Goal: Communication & Community: Answer question/provide support

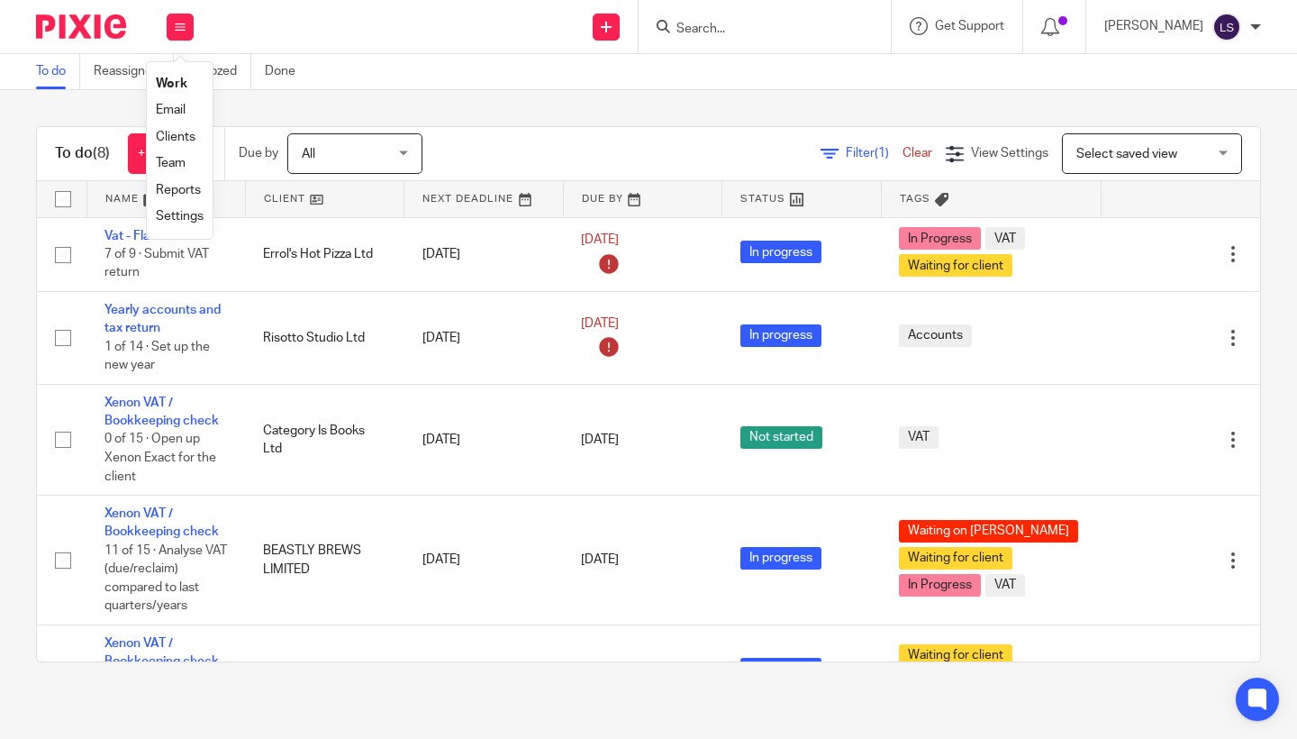
click at [177, 105] on link "Email" at bounding box center [171, 110] width 30 height 13
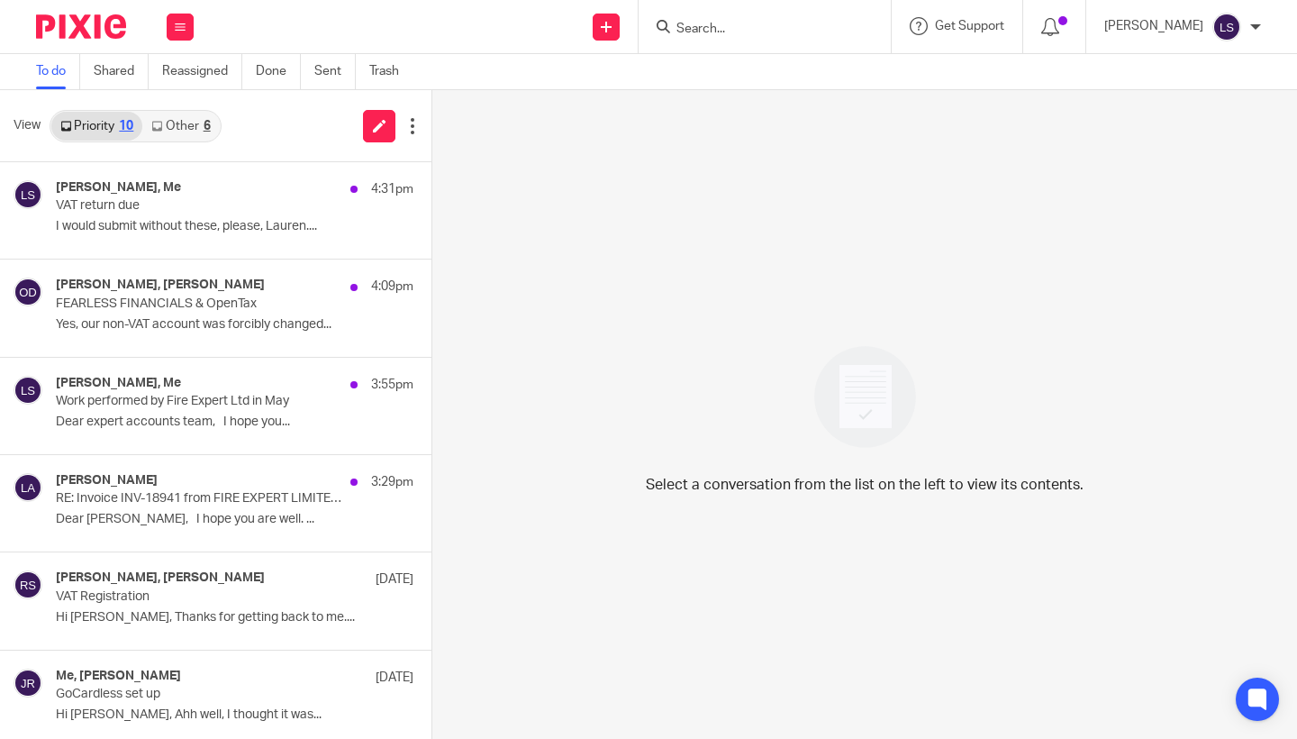
click at [185, 123] on link "Other 6" at bounding box center [180, 126] width 77 height 29
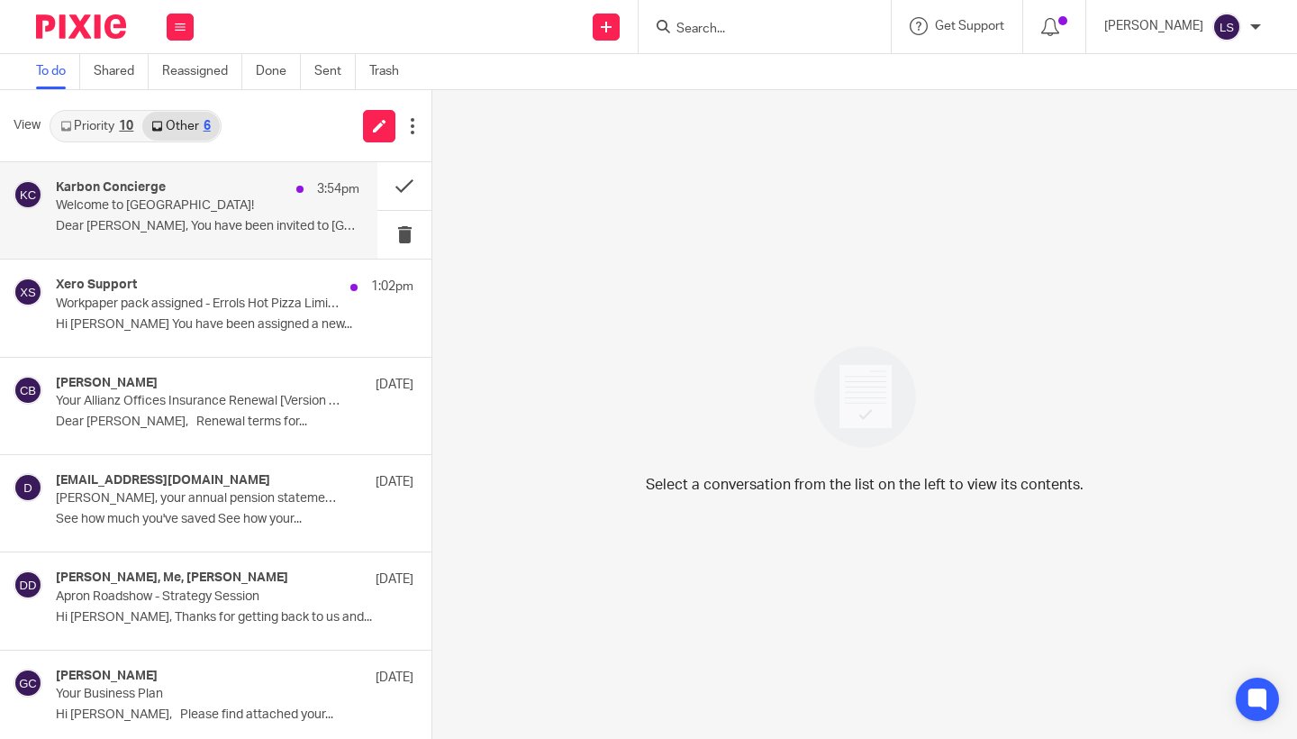
click at [179, 201] on p "Welcome to Karbon!" at bounding box center [177, 205] width 243 height 15
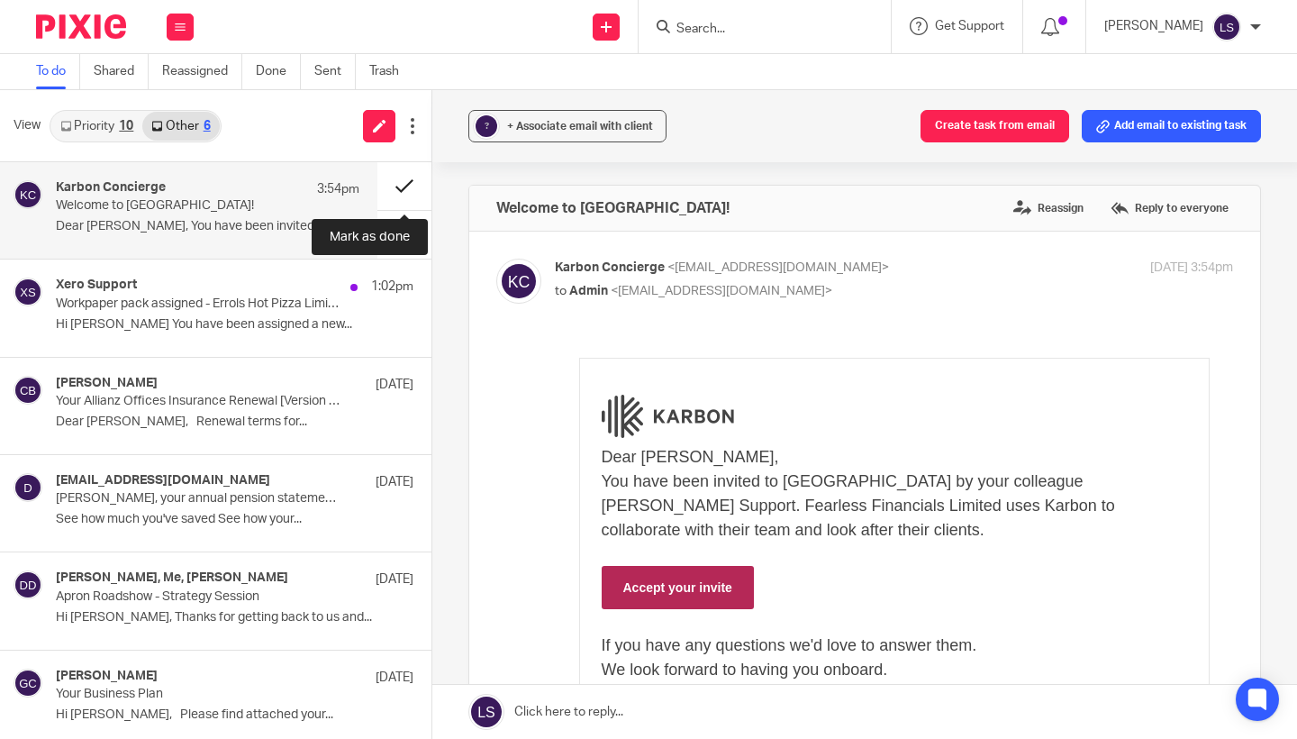
click at [392, 192] on button at bounding box center [404, 186] width 54 height 48
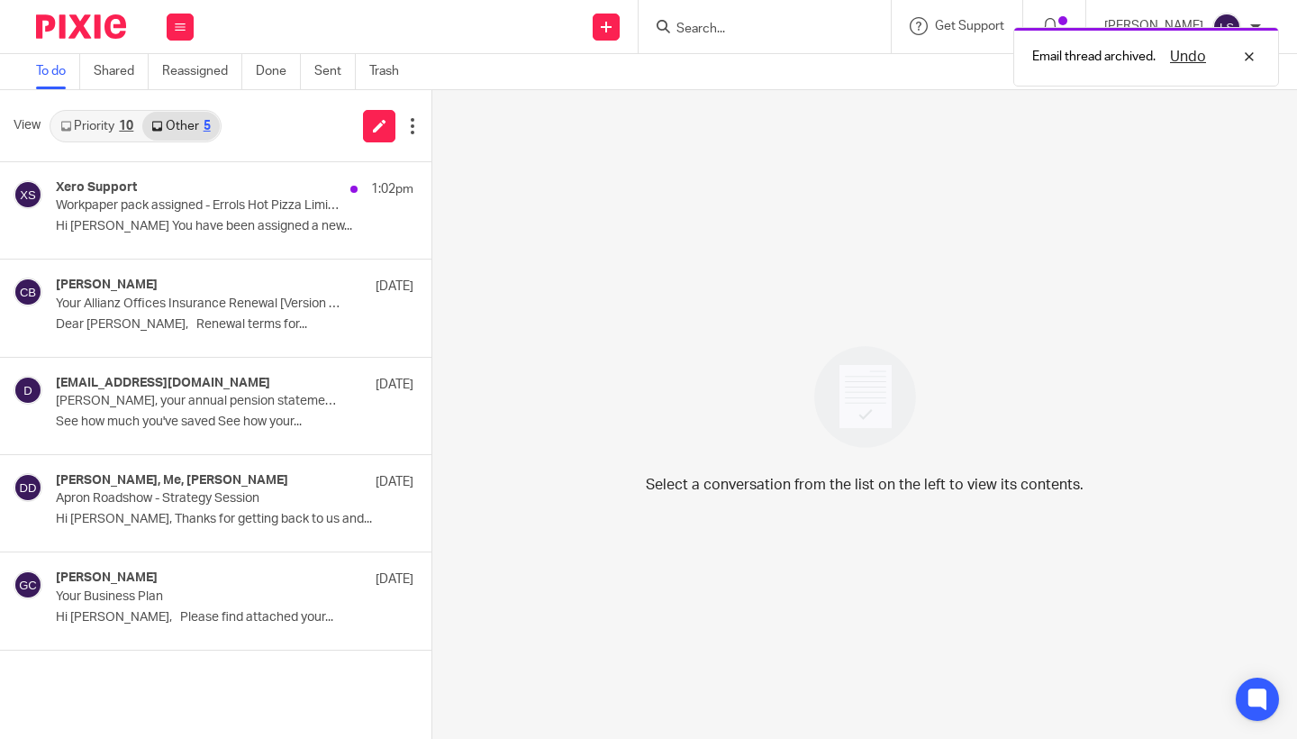
click at [118, 115] on link "Priority 10" at bounding box center [96, 126] width 91 height 29
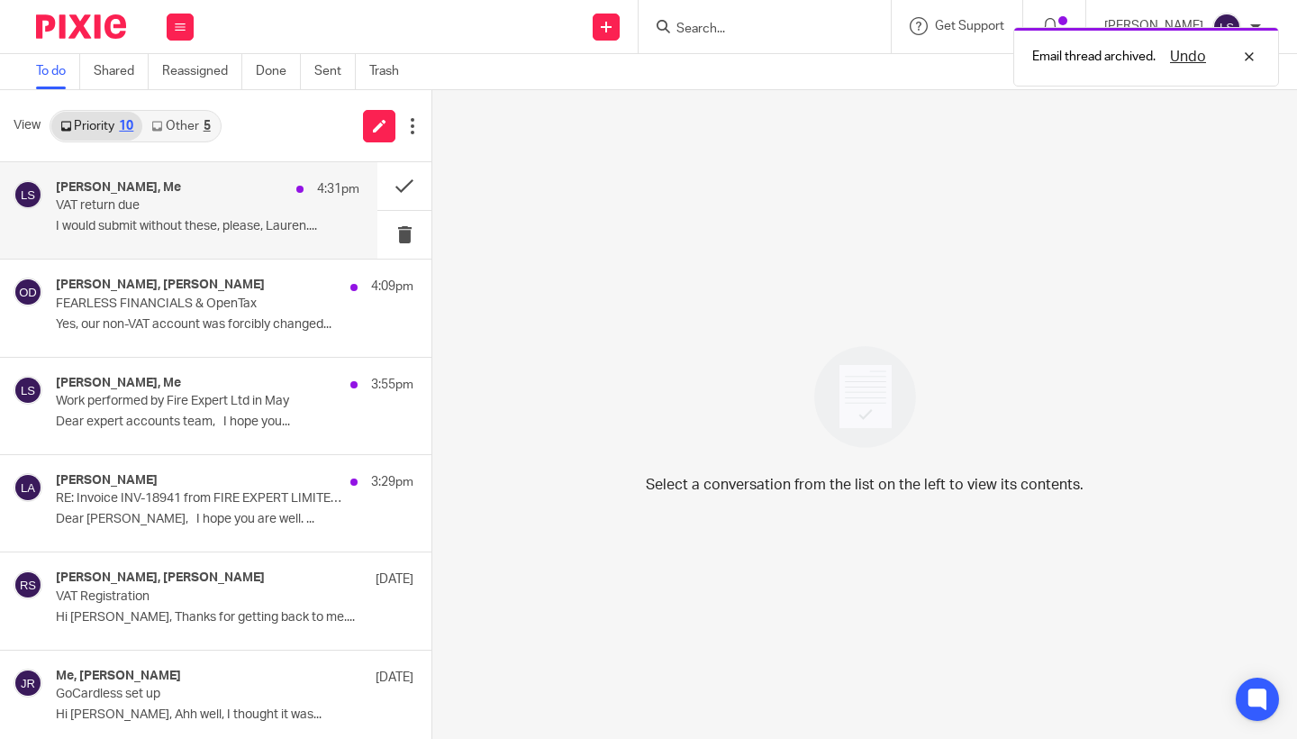
click at [172, 204] on p "VAT return due" at bounding box center [177, 205] width 243 height 15
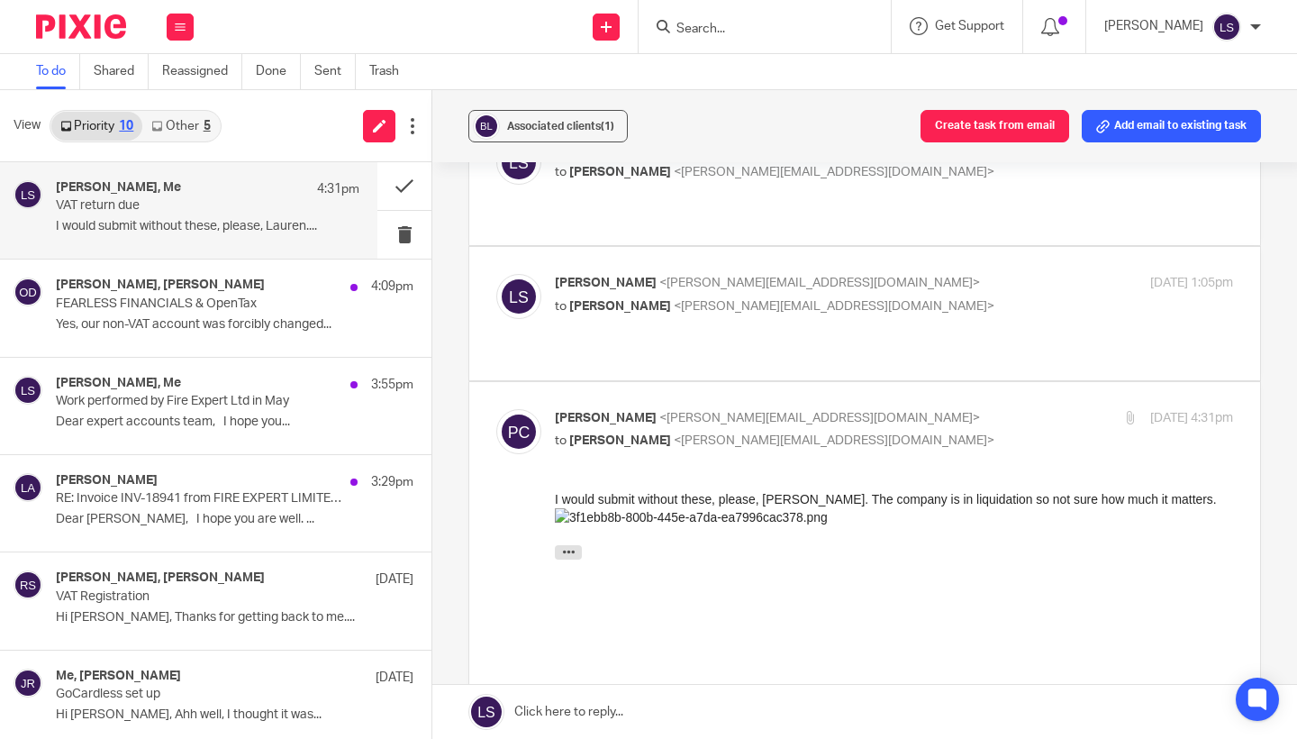
click at [922, 409] on div "Paul Crawford <paul@panthermilk.com> to Lauren Simmons <lauren@fearlessfinancia…" at bounding box center [781, 429] width 452 height 41
checkbox input "false"
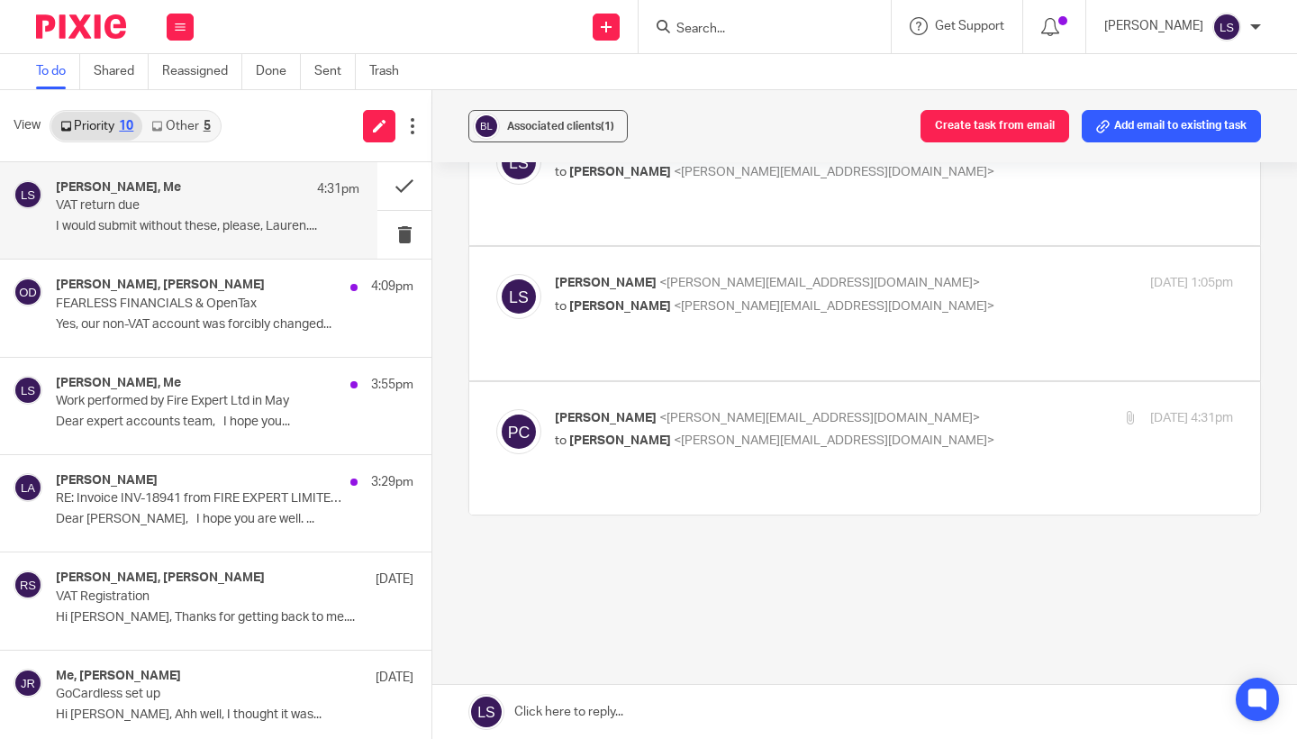
scroll to position [56, 0]
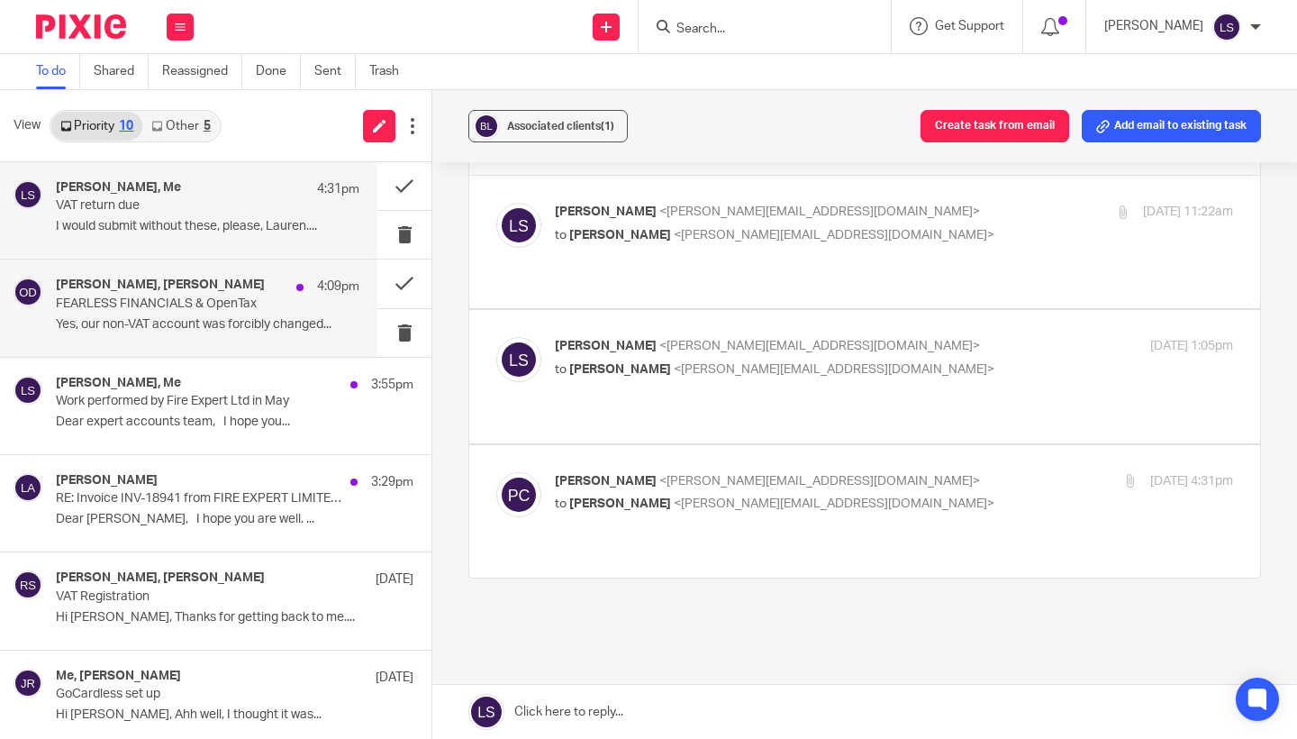
click at [232, 302] on p "FEARLESS FINANCIALS & OpenTax" at bounding box center [177, 303] width 243 height 15
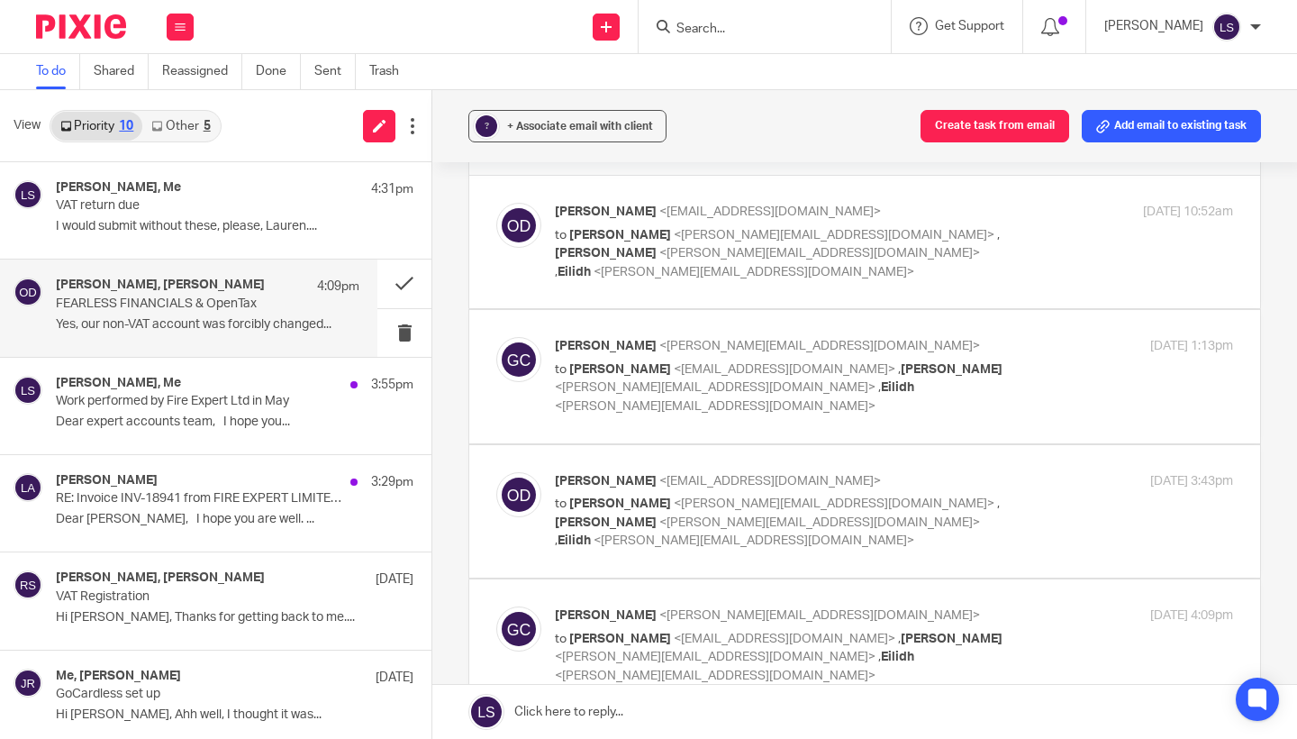
scroll to position [0, 0]
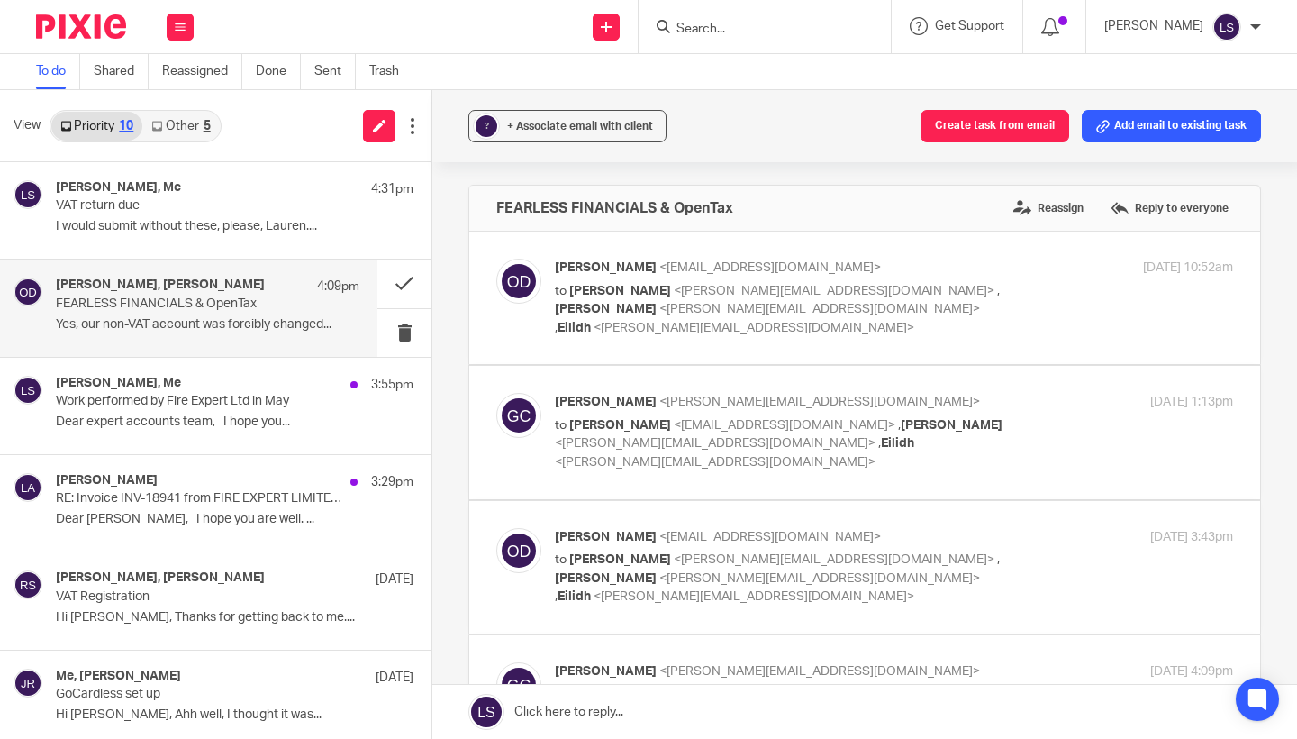
click at [1278, 444] on div "? + Associate email with client Create task from email Add email to existing ta…" at bounding box center [864, 414] width 865 height 649
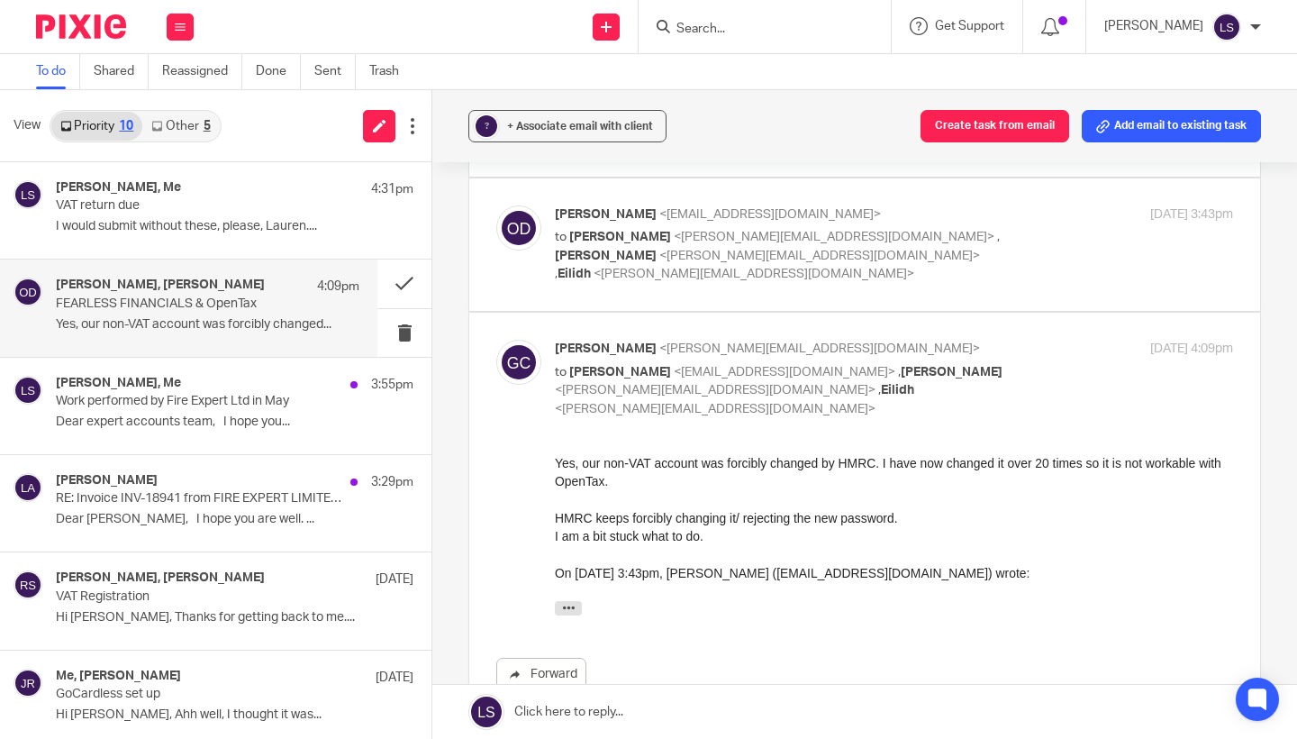
scroll to position [409, 0]
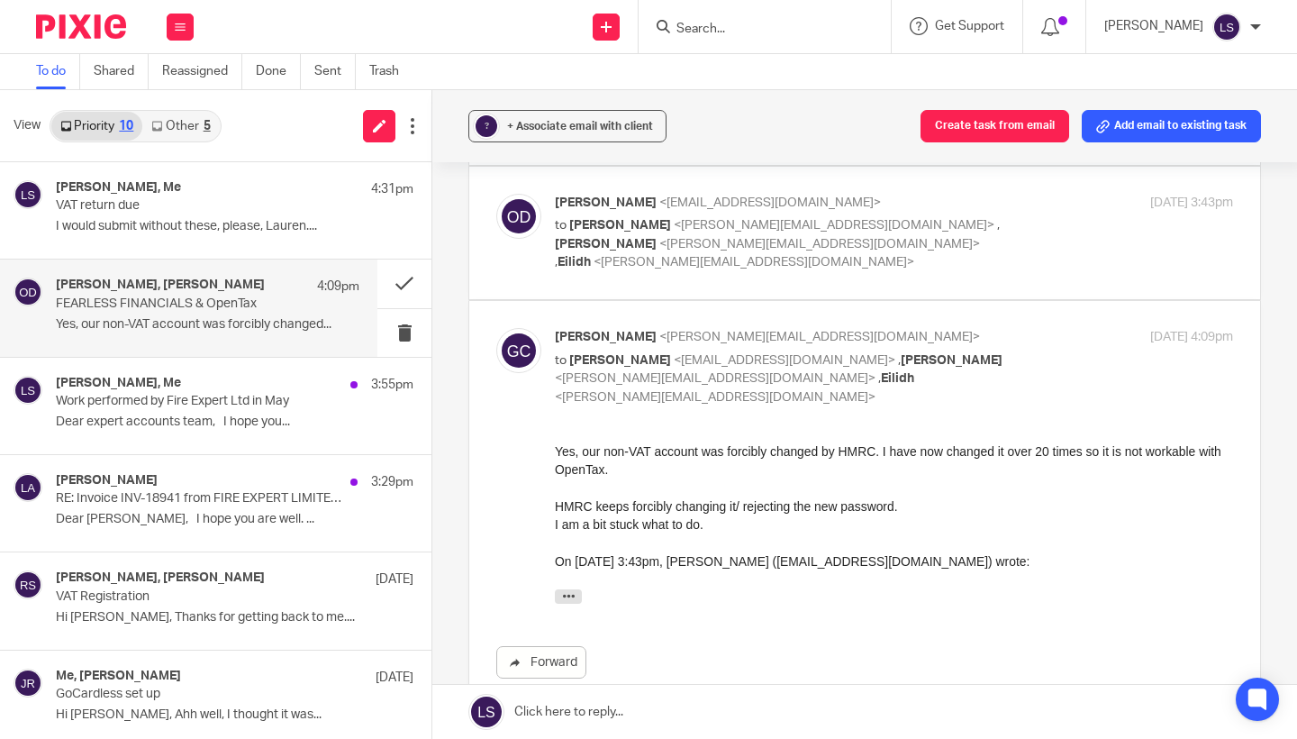
click at [1039, 328] on div "18 Aug 2025 4:09pm" at bounding box center [1120, 337] width 226 height 19
checkbox input "false"
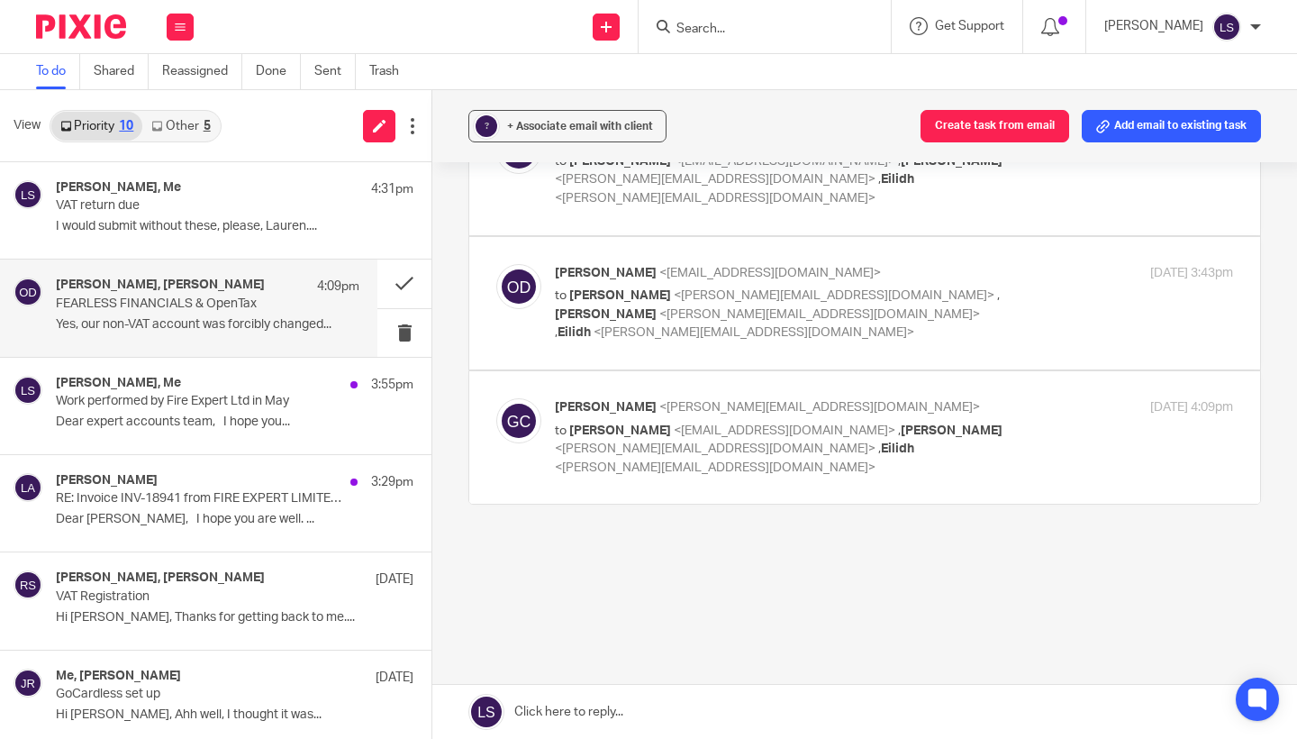
scroll to position [184, 0]
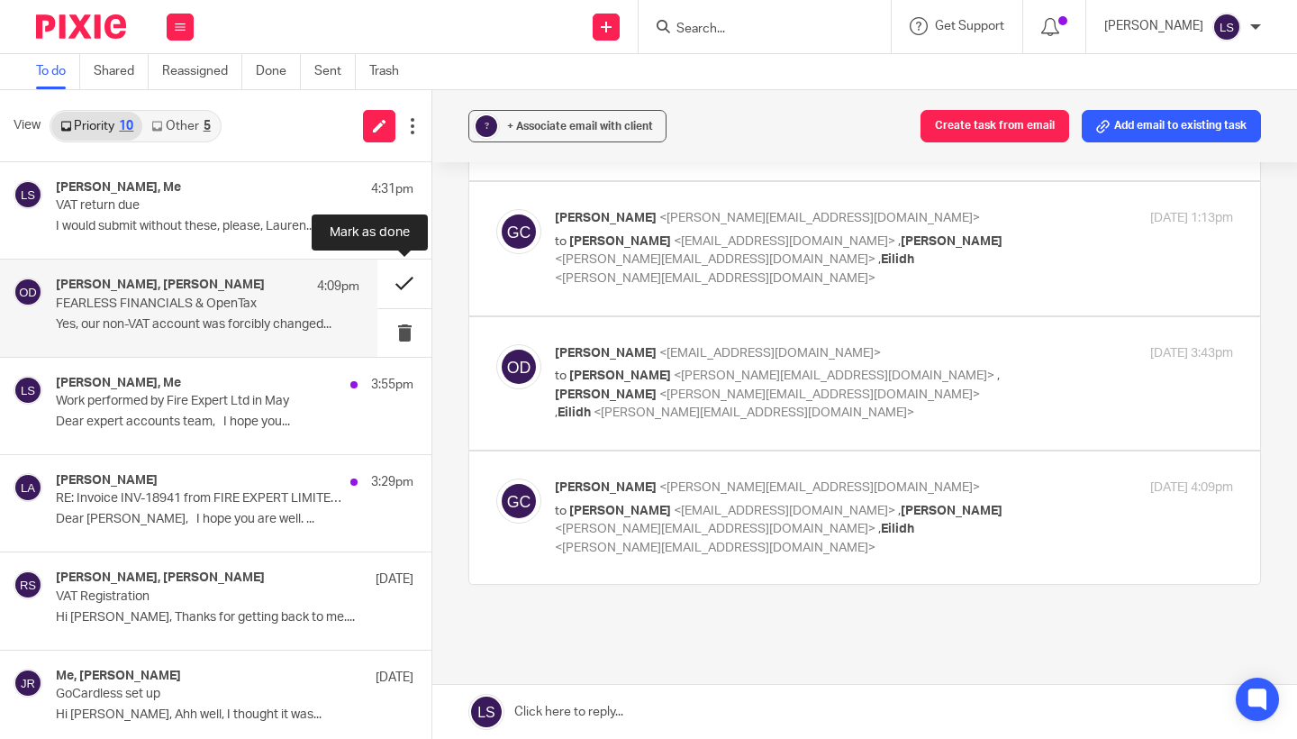
click at [409, 278] on button at bounding box center [404, 283] width 54 height 48
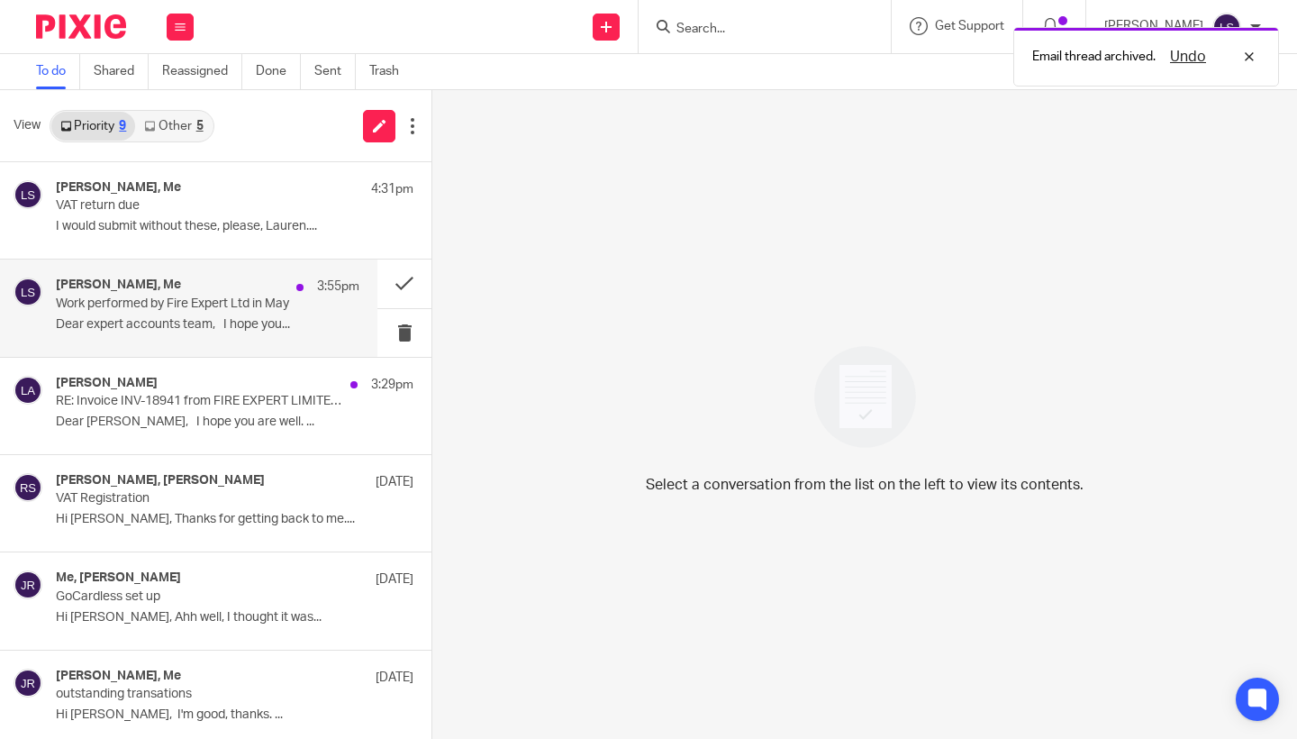
click at [199, 307] on p "Work performed by Fire Expert Ltd in May" at bounding box center [177, 303] width 243 height 15
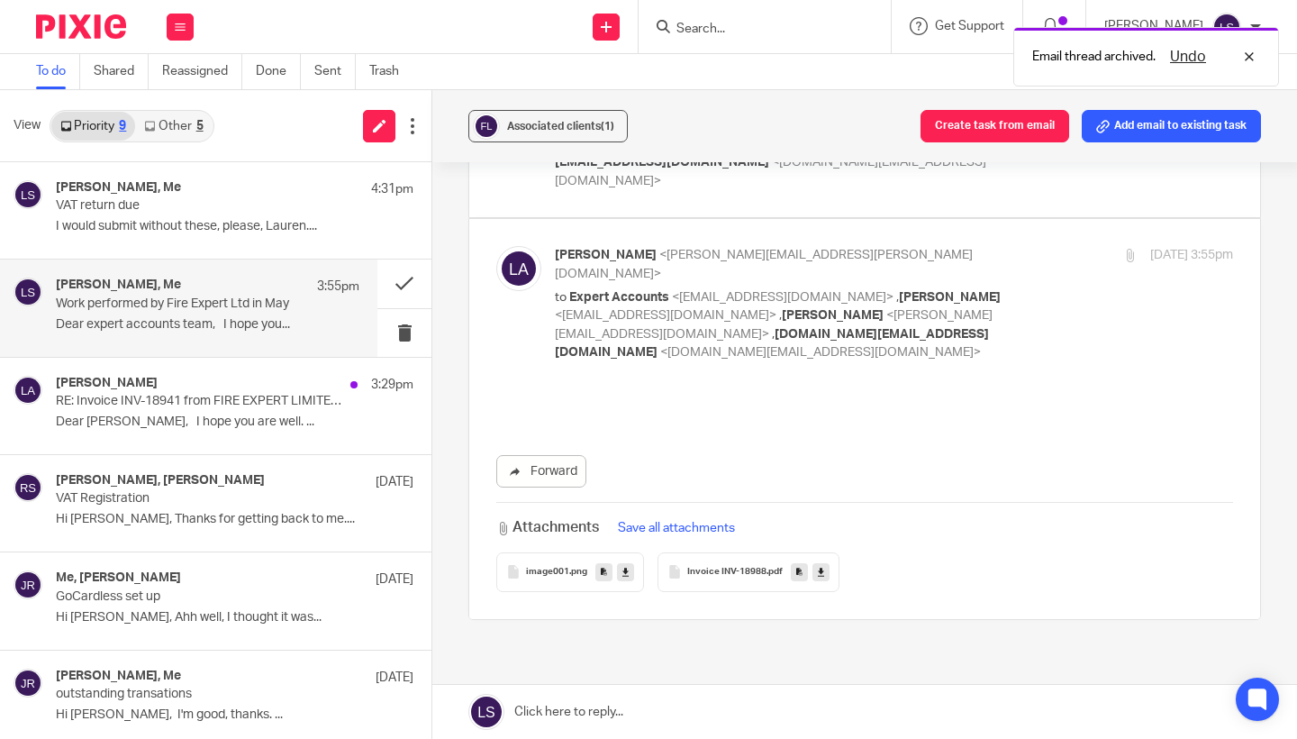
scroll to position [0, 0]
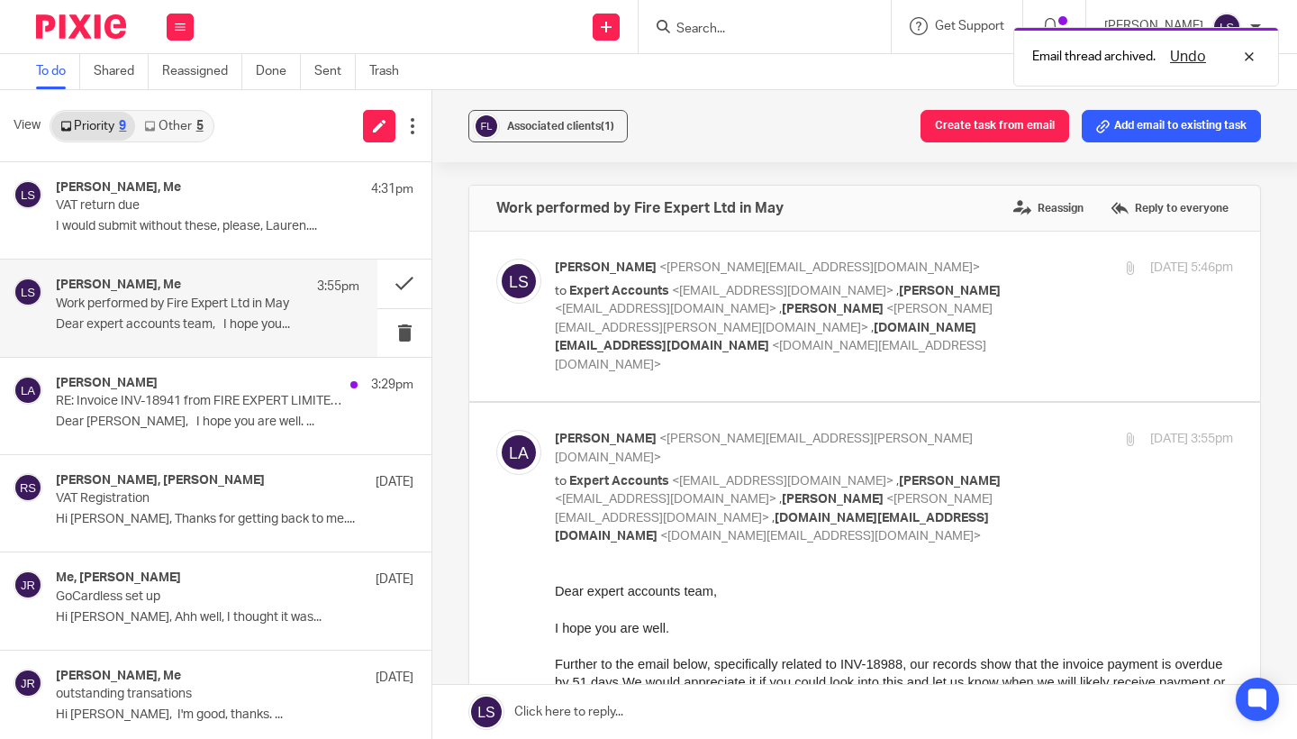
click at [903, 583] on p "Dear expert accounts team," at bounding box center [894, 590] width 678 height 18
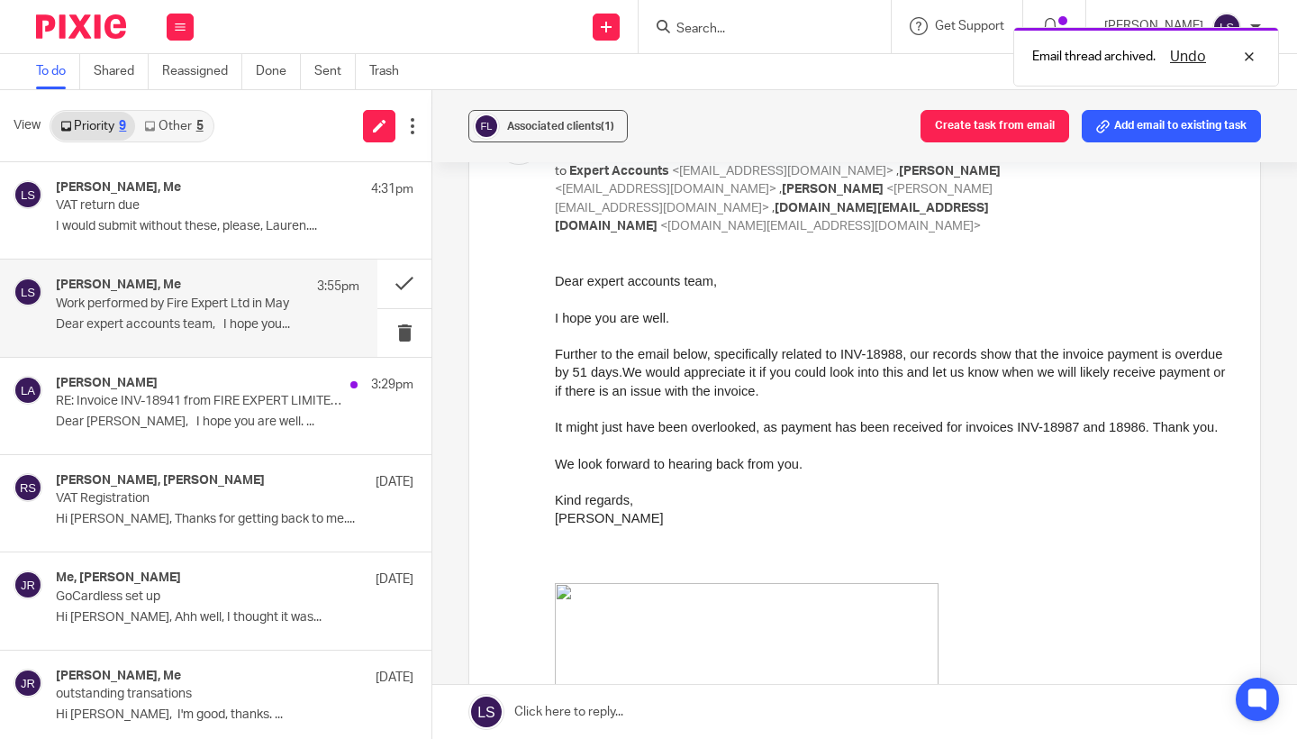
scroll to position [320, 0]
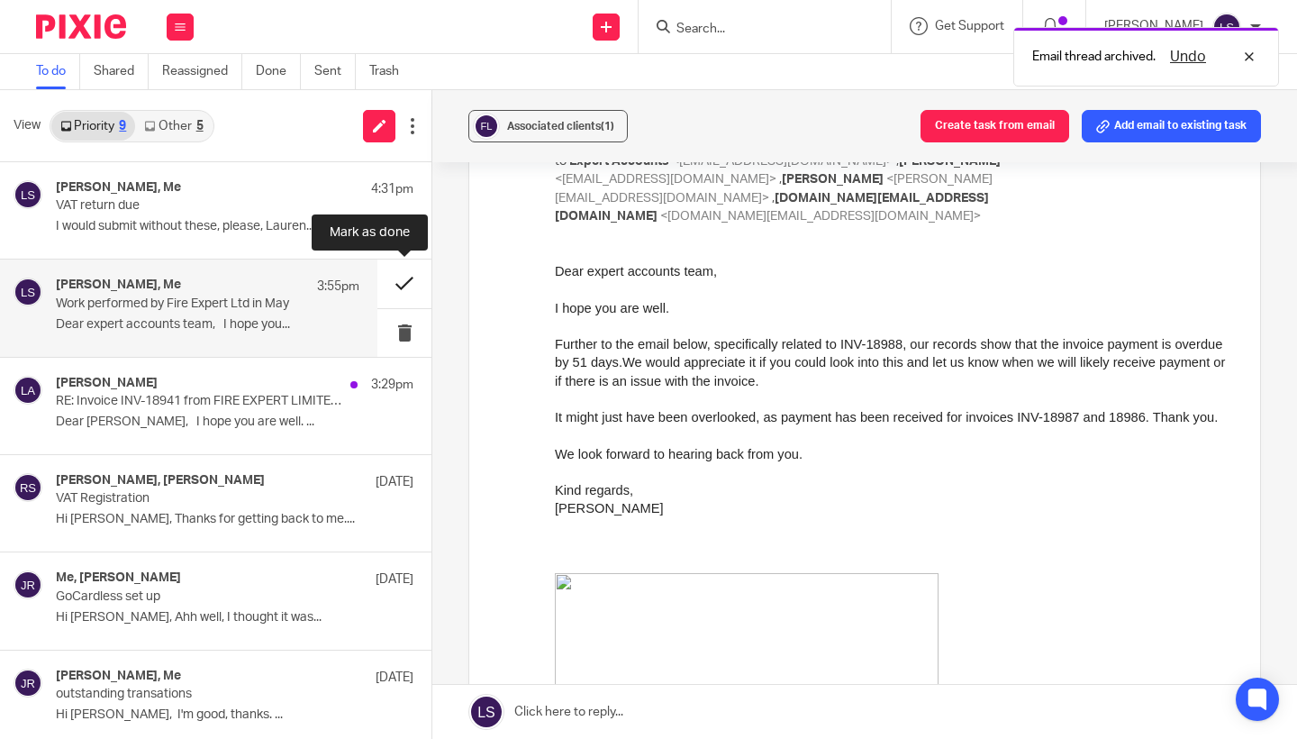
click at [398, 288] on button at bounding box center [404, 283] width 54 height 48
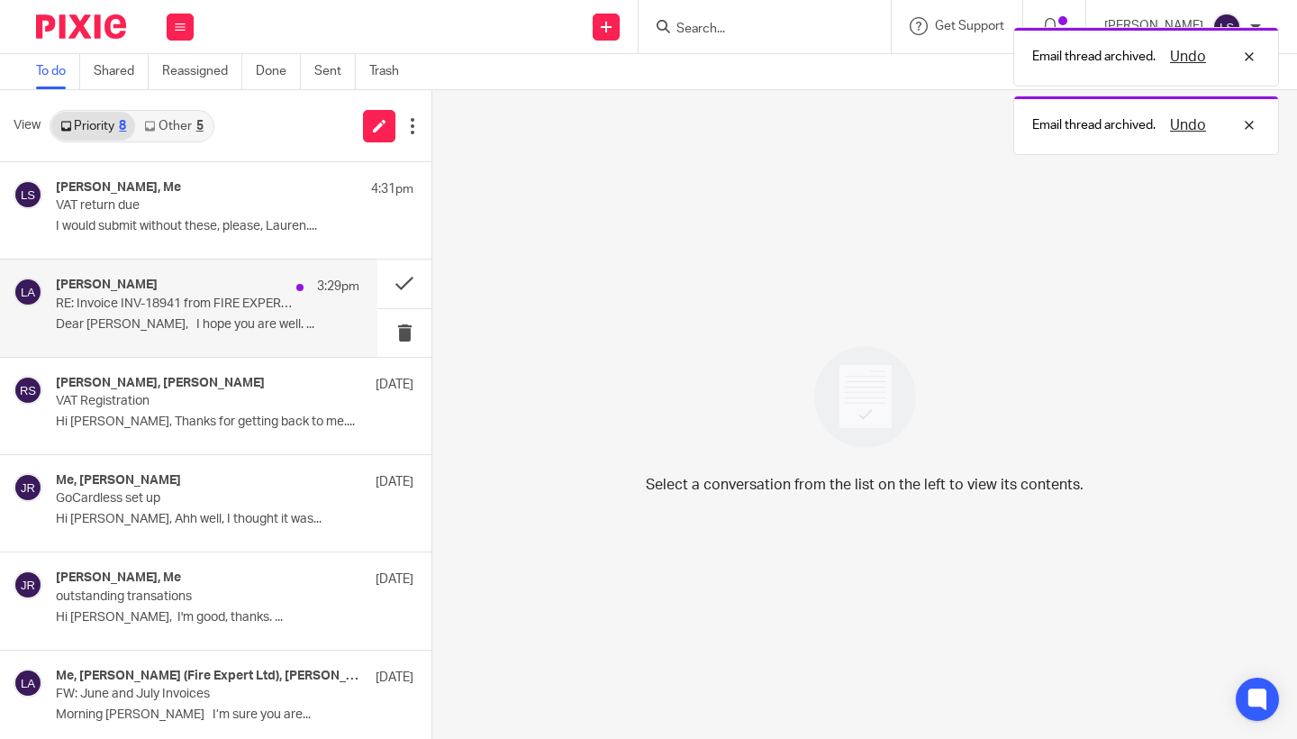
click at [220, 305] on p "RE: Invoice INV-18941 from FIRE EXPERT LIMITED for Peveril Securities Long Lane…" at bounding box center [177, 303] width 243 height 15
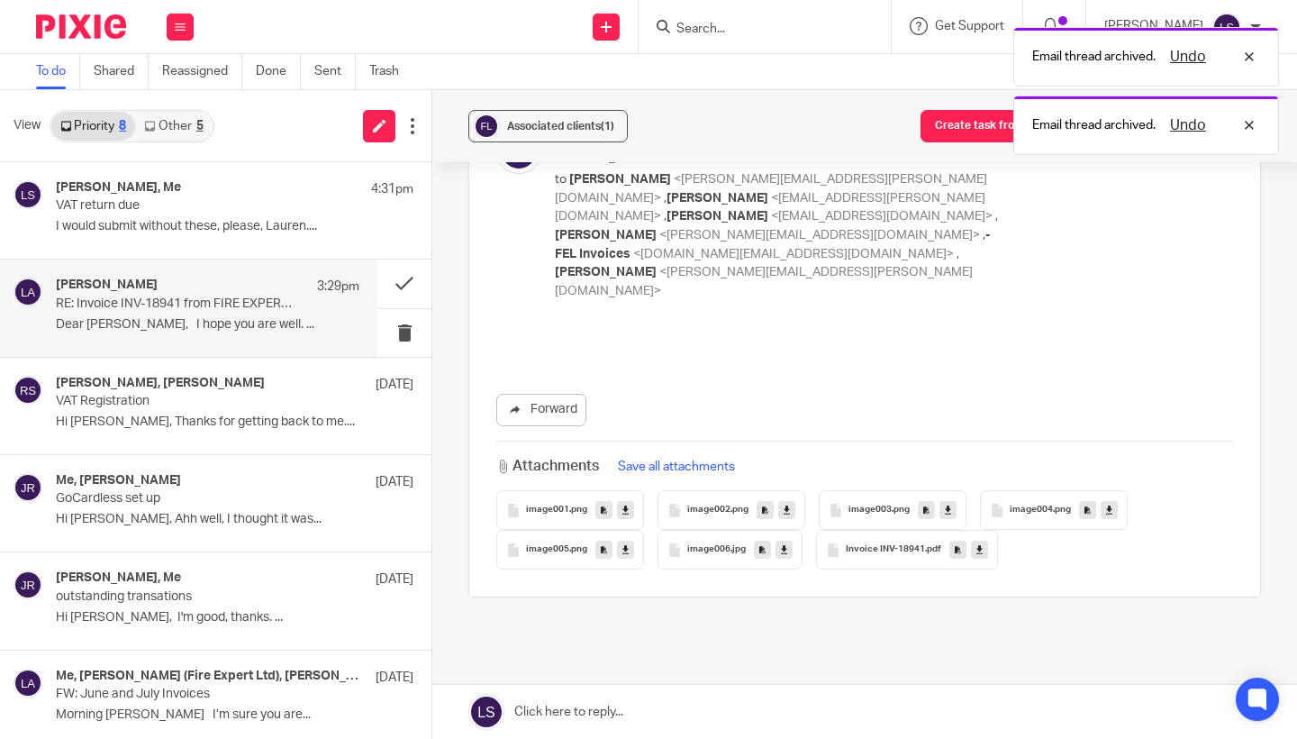
scroll to position [0, 0]
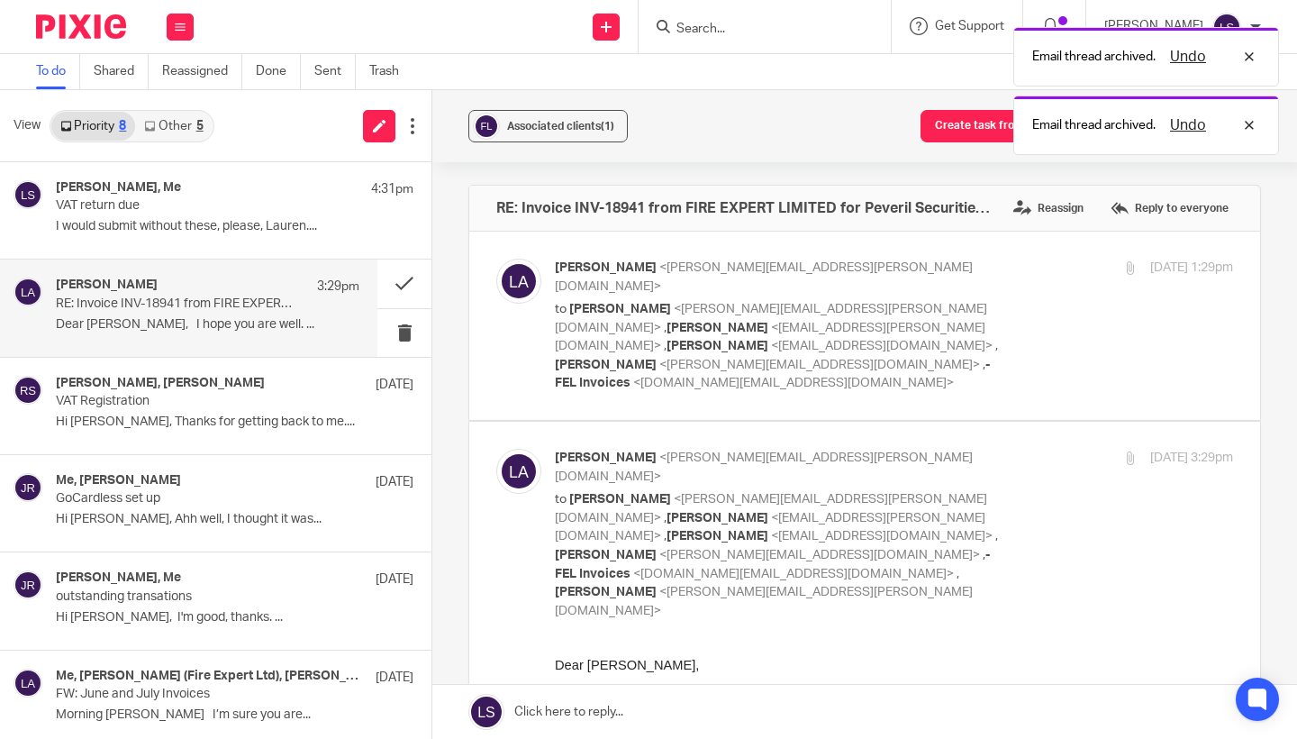
click at [713, 672] on p "Dear Phoebe," at bounding box center [894, 665] width 678 height 18
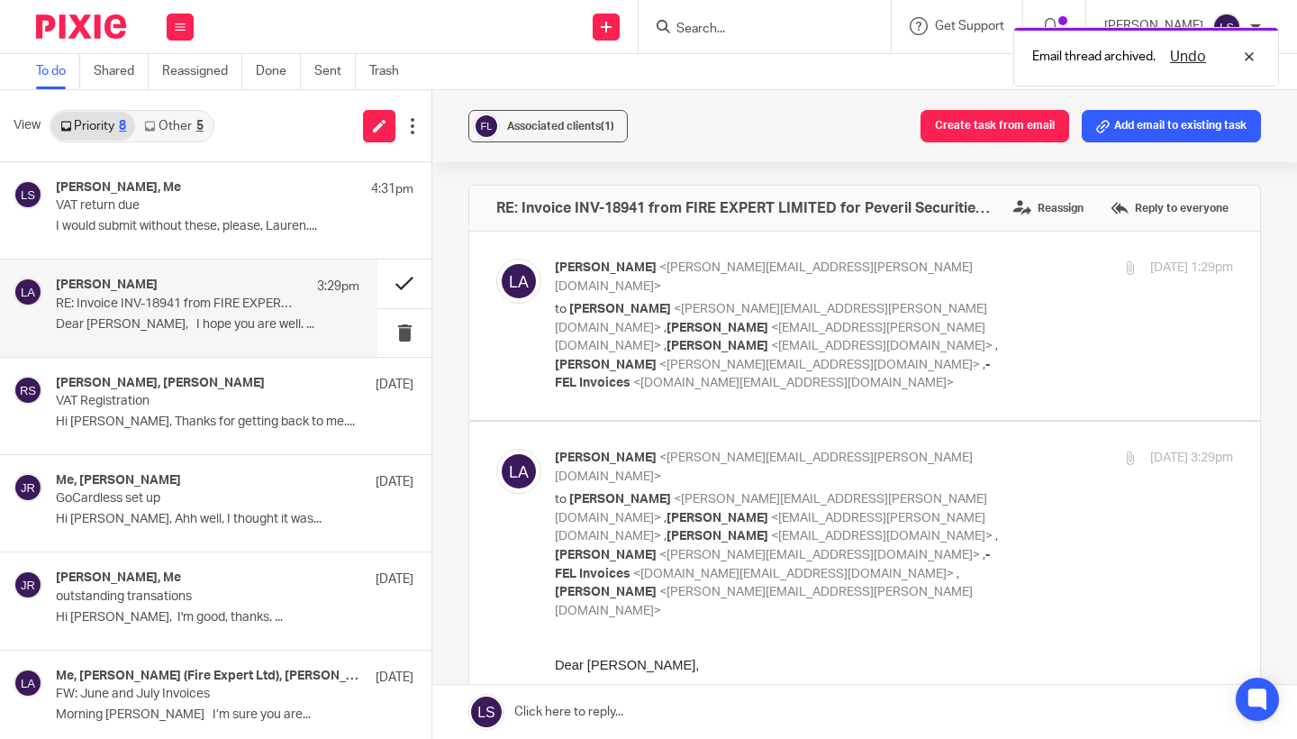
click at [415, 284] on button at bounding box center [404, 283] width 54 height 48
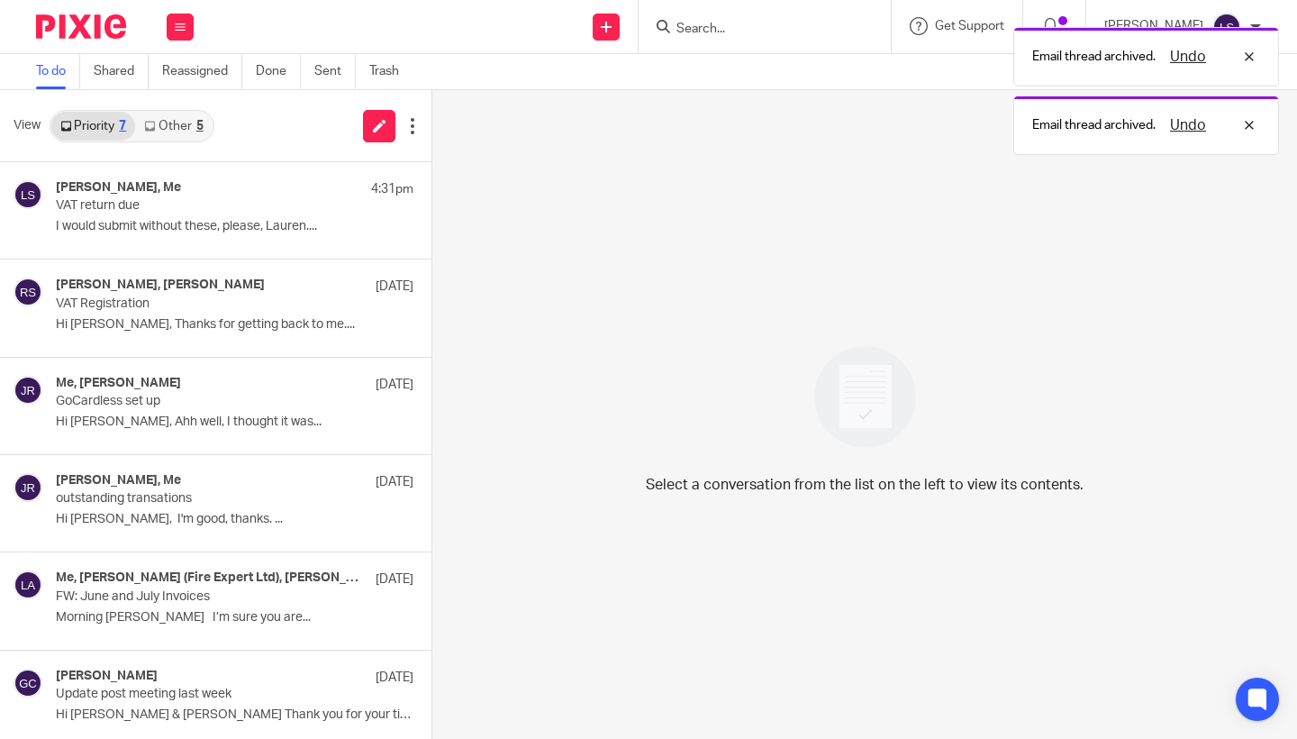
click at [197, 128] on div "5" at bounding box center [199, 126] width 7 height 13
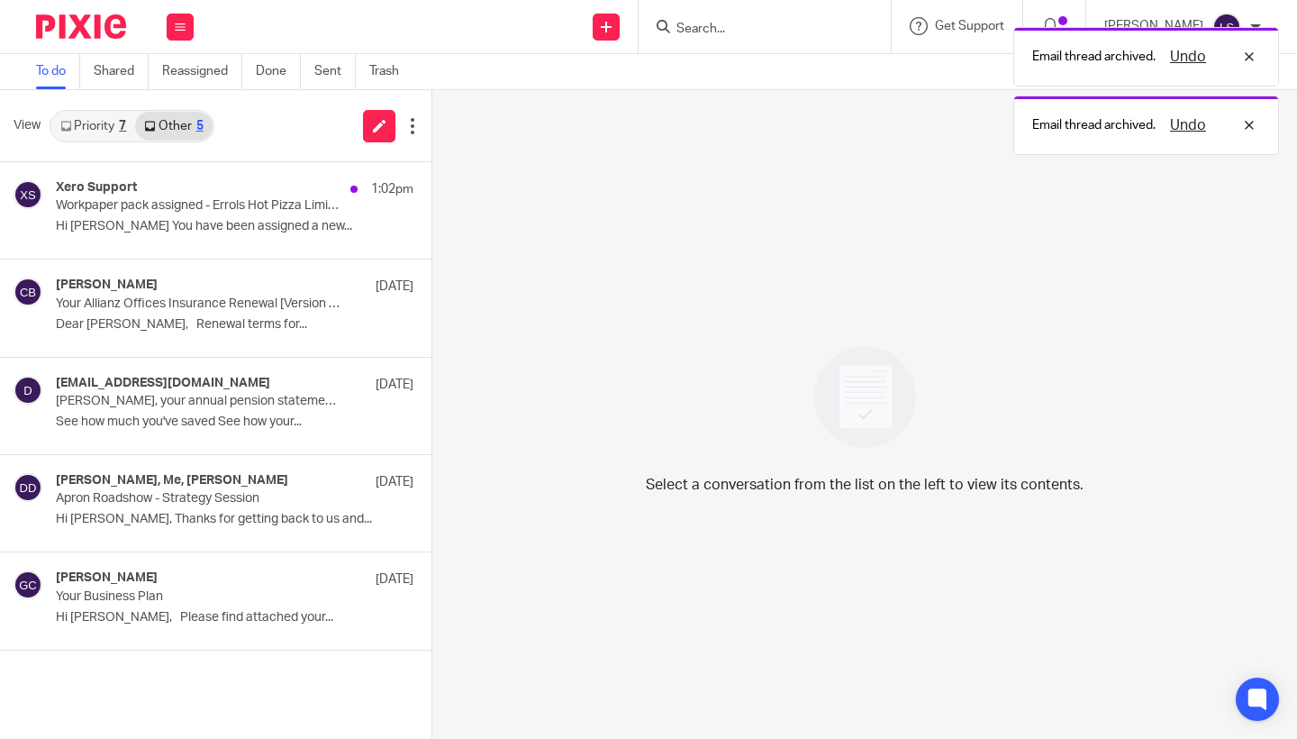
click at [86, 127] on link "Priority 7" at bounding box center [93, 126] width 84 height 29
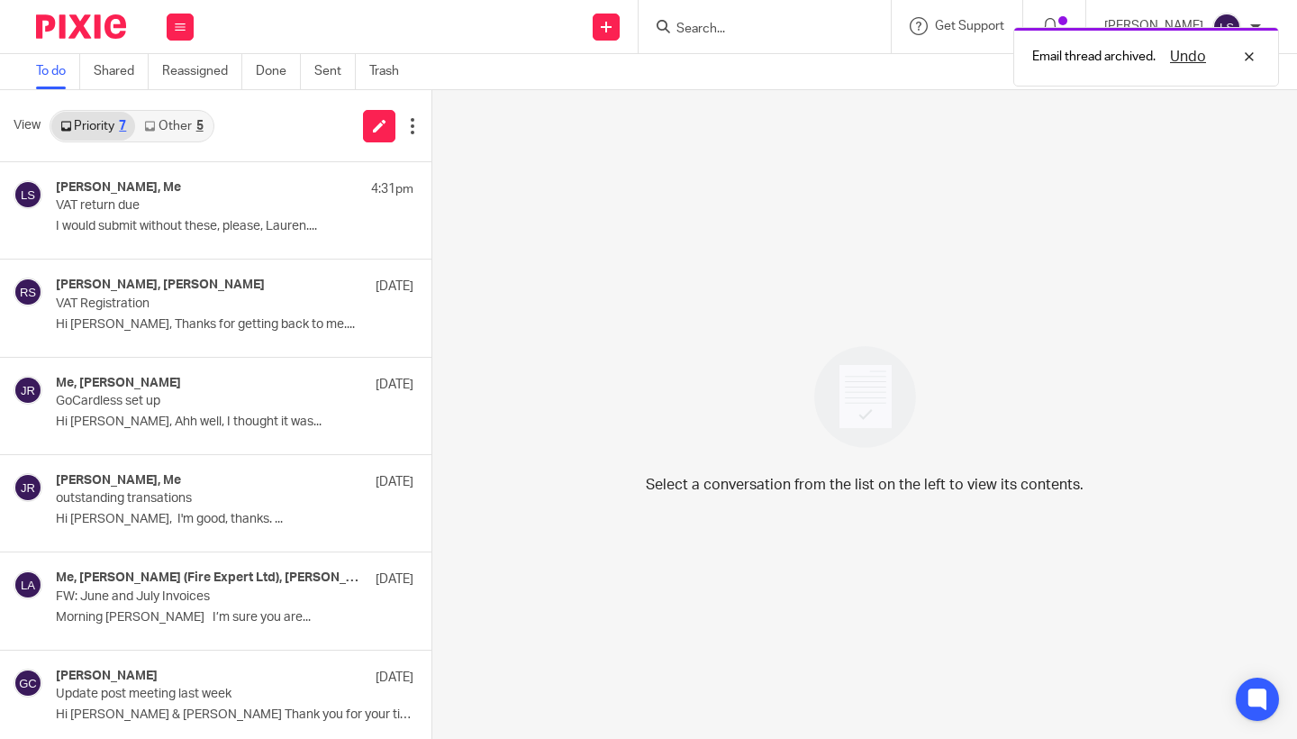
click at [711, 41] on div "Email thread archived. Undo" at bounding box center [964, 52] width 631 height 68
click at [712, 33] on div "Email thread archived. Undo" at bounding box center [964, 52] width 631 height 68
click at [728, 32] on div "Email thread archived. Undo" at bounding box center [964, 52] width 631 height 68
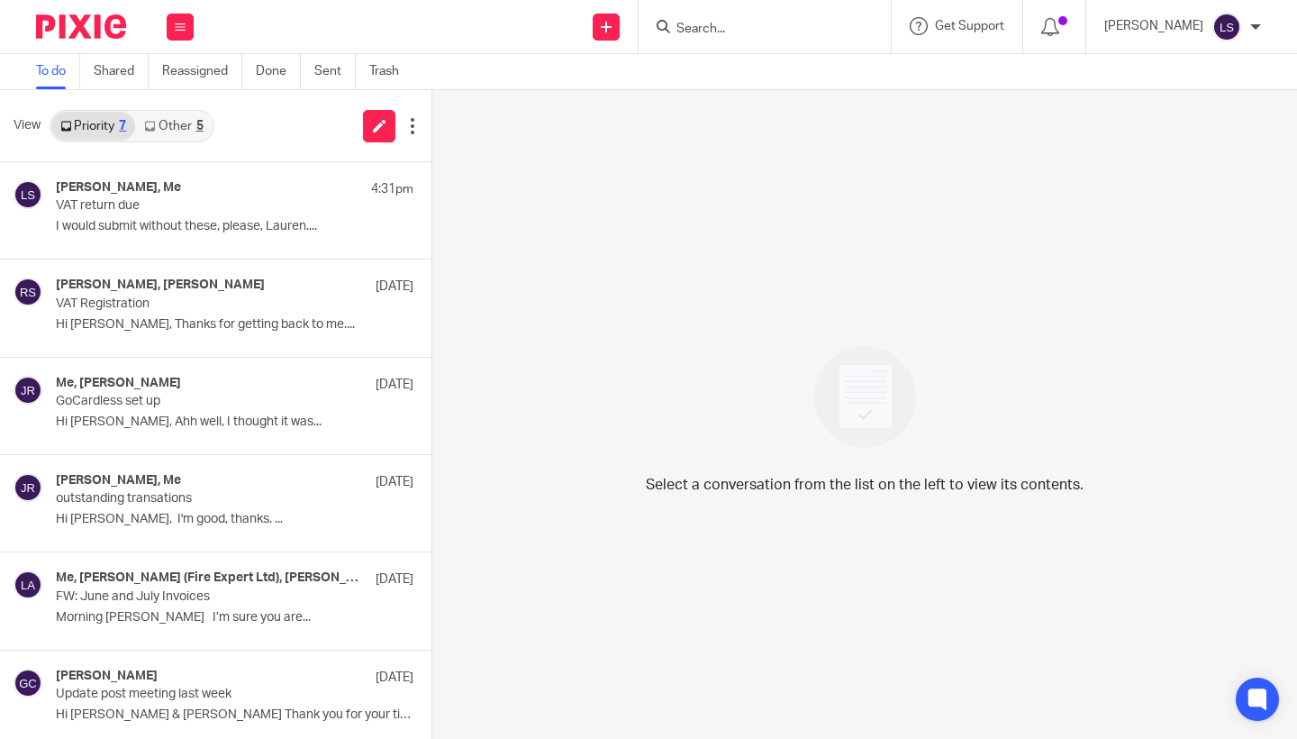
click at [712, 26] on input "Search" at bounding box center [756, 30] width 162 height 16
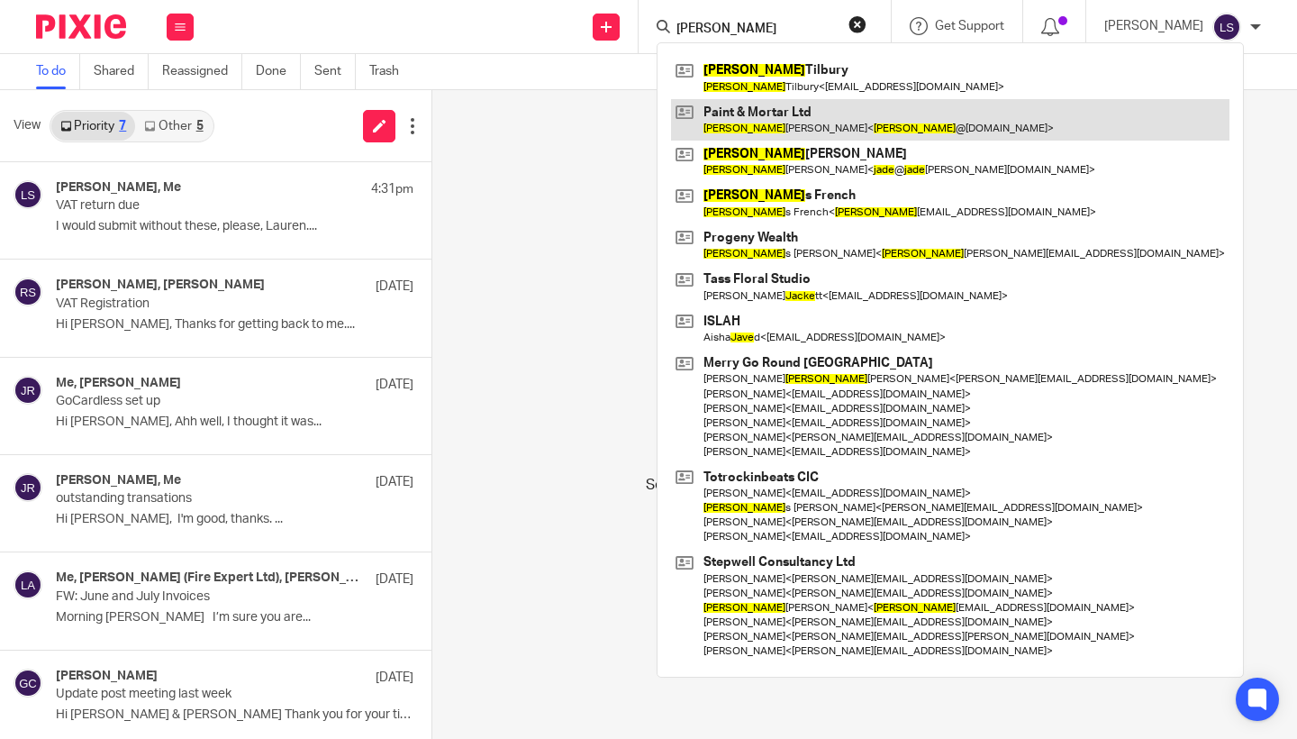
type input "jake"
click at [735, 129] on link at bounding box center [950, 119] width 558 height 41
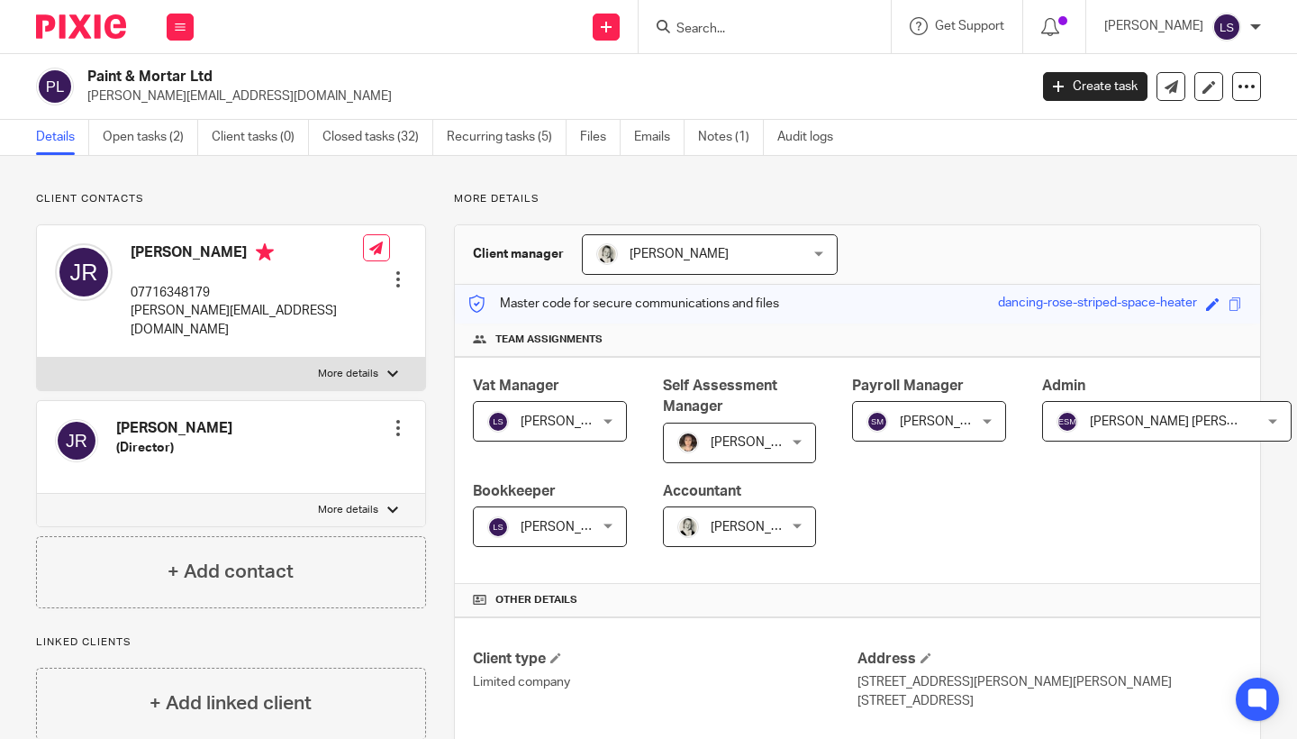
click at [263, 197] on p "Client contacts" at bounding box center [231, 199] width 390 height 14
click at [658, 137] on link "Emails" at bounding box center [659, 137] width 50 height 35
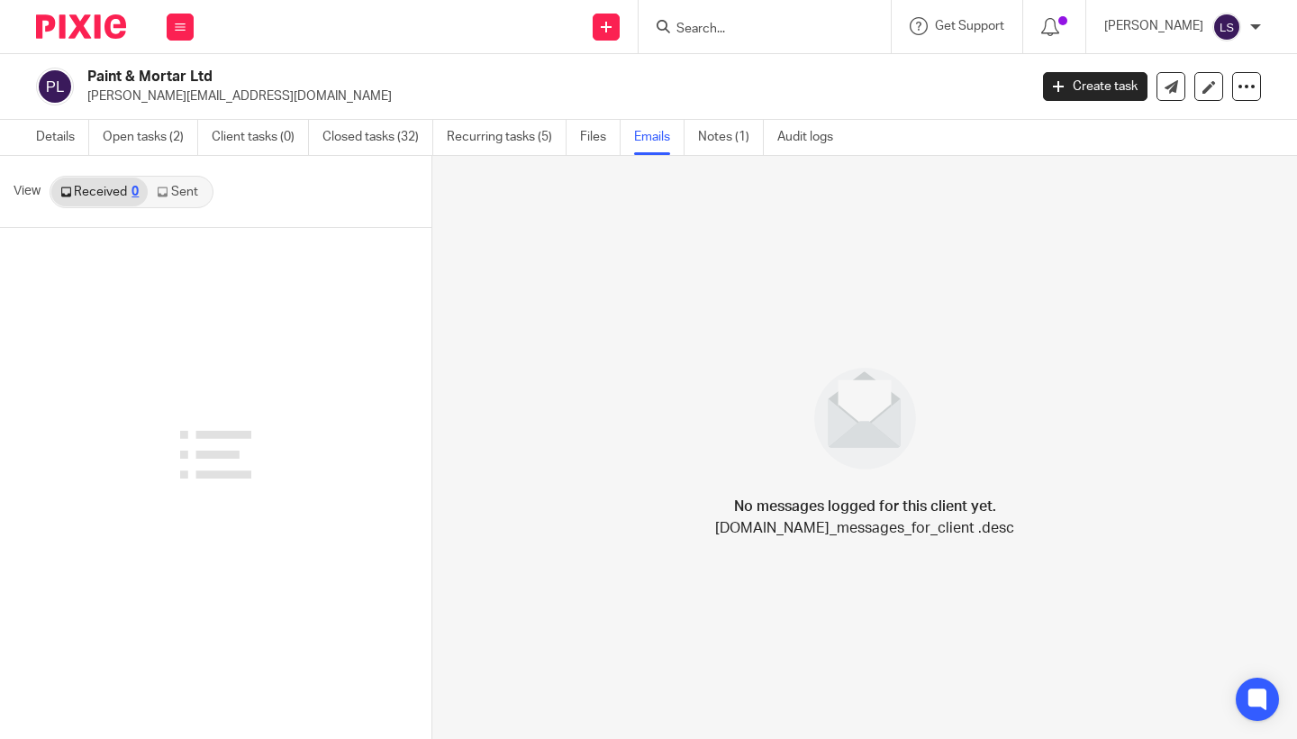
click at [184, 200] on link "Sent" at bounding box center [179, 191] width 63 height 29
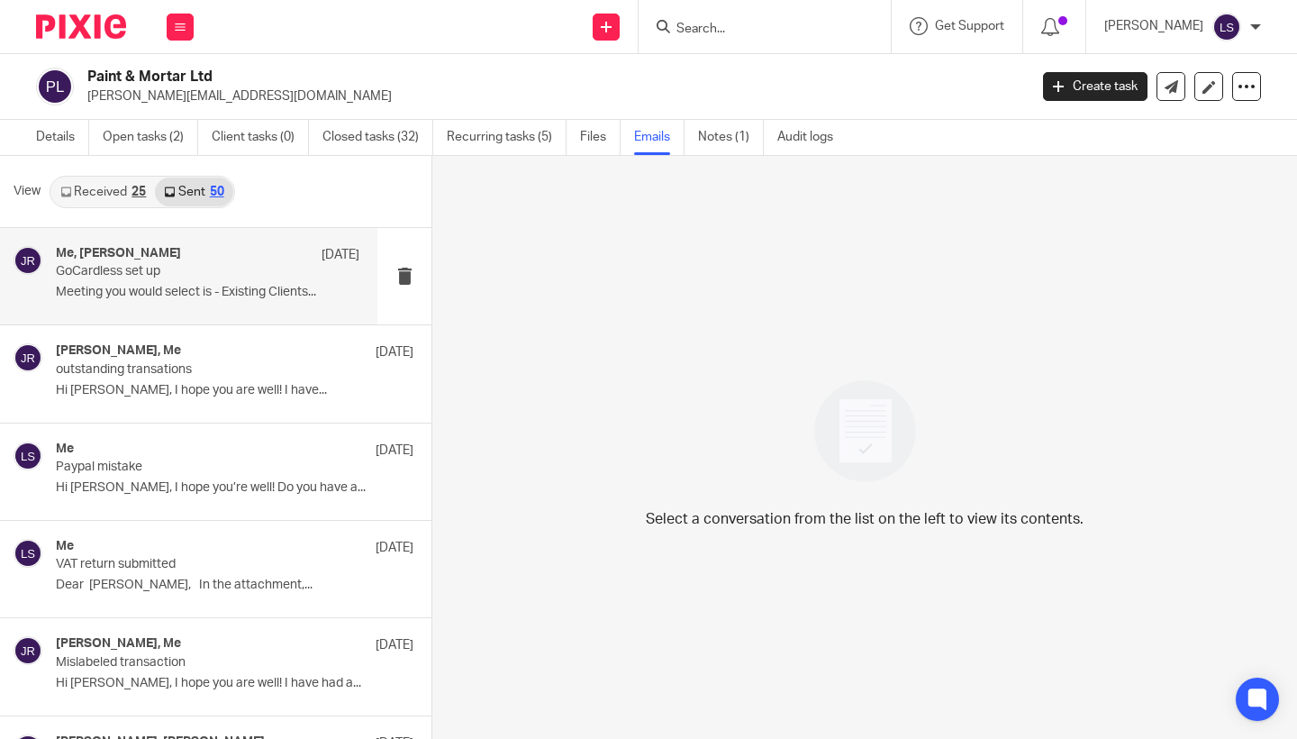
click at [181, 286] on p "Meeting you would select is - Existing Clients..." at bounding box center [208, 292] width 304 height 15
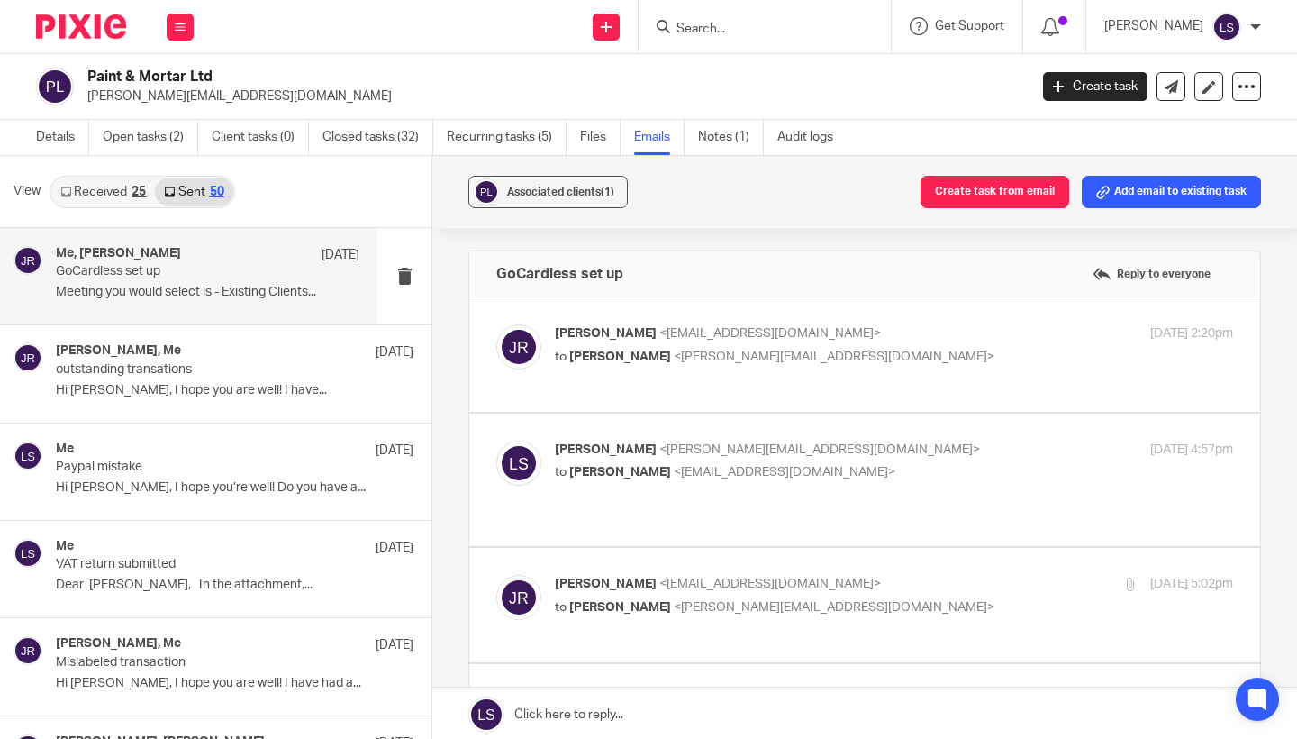
click at [1287, 427] on div "Associated clients (1) Create task from email Add email to existing task GoCard…" at bounding box center [864, 449] width 865 height 586
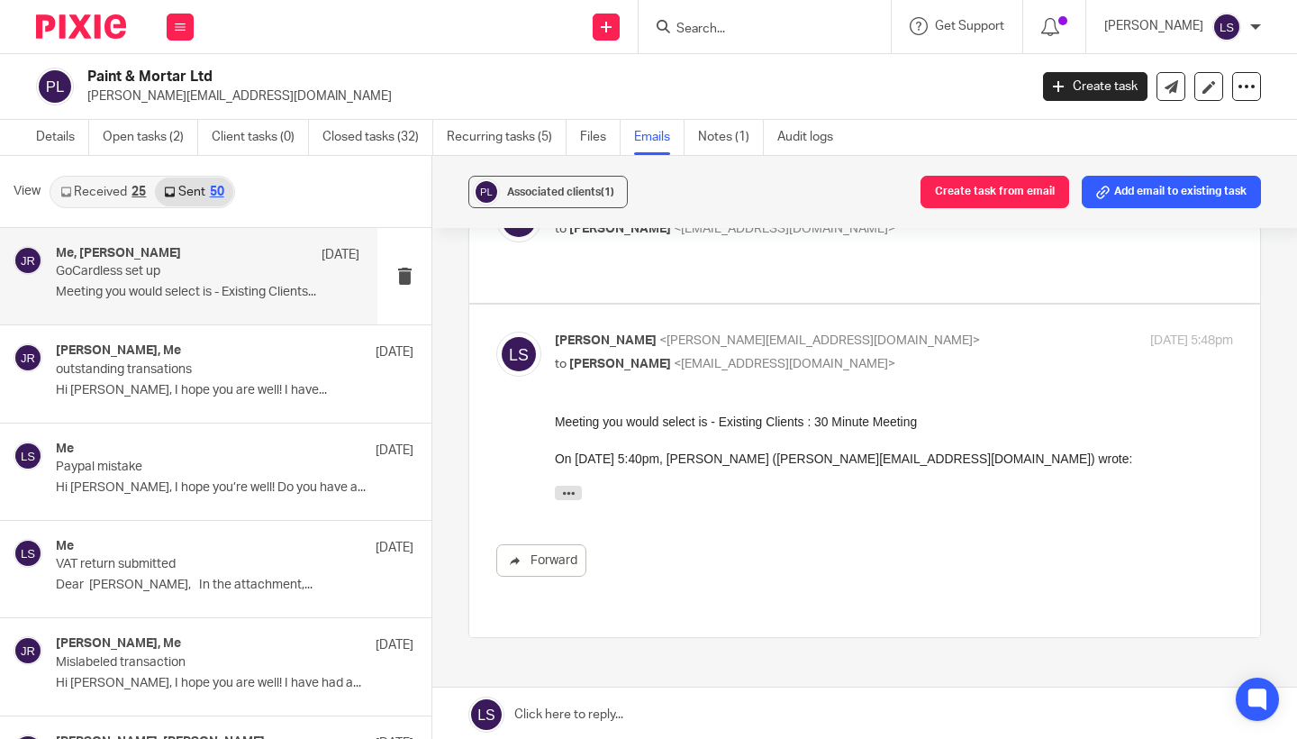
click at [911, 317] on label at bounding box center [864, 470] width 791 height 332
click at [496, 331] on input "checkbox" at bounding box center [495, 331] width 1 height 1
checkbox input "false"
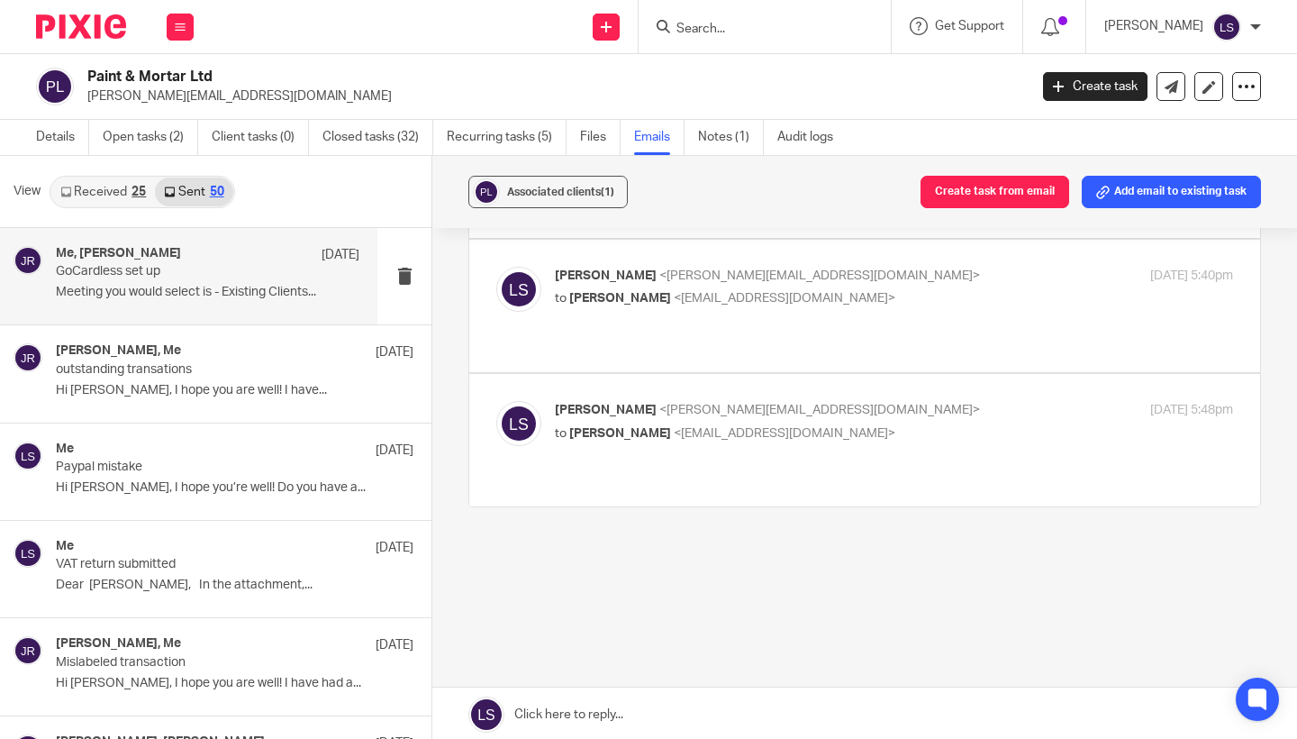
scroll to position [662, 0]
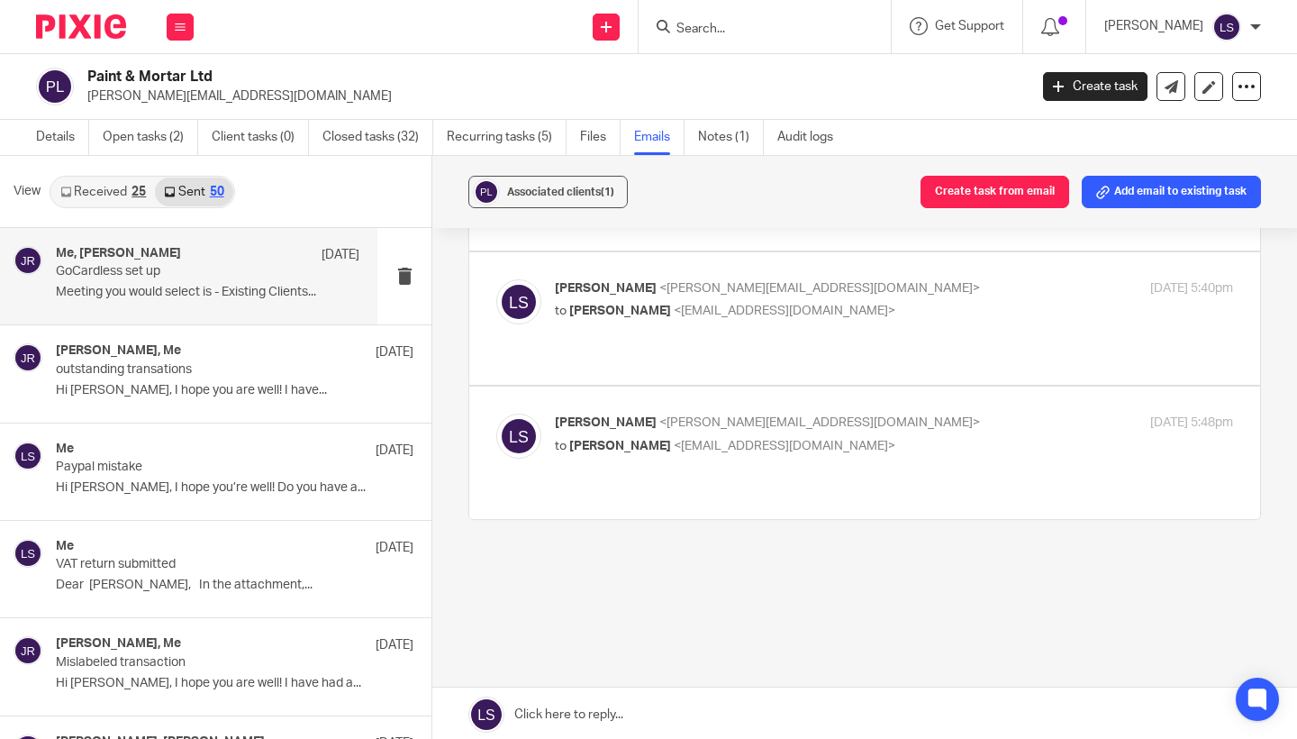
click at [693, 713] on link at bounding box center [864, 714] width 865 height 54
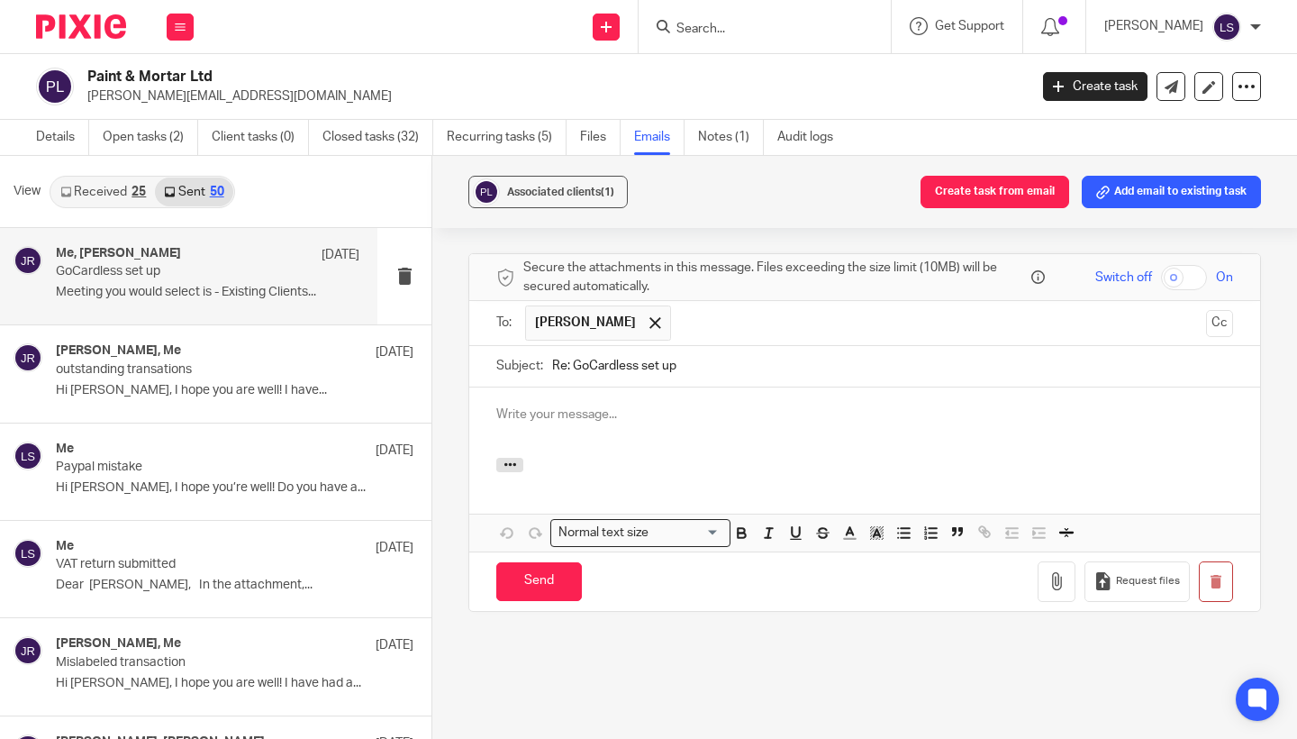
scroll to position [0, 0]
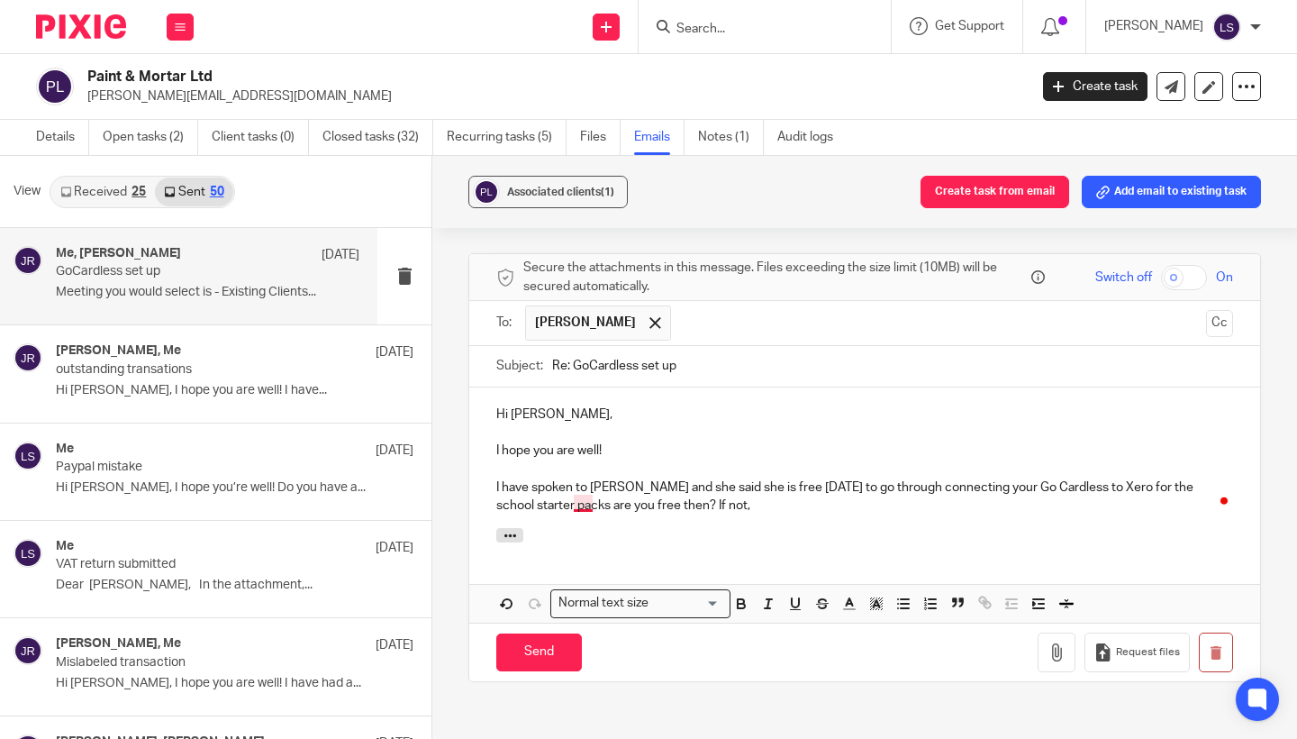
click at [586, 491] on p "I have spoken to Gillian and she said she is free on Wednesday to go through co…" at bounding box center [864, 496] width 737 height 37
click at [740, 489] on p "I have spoken to Gillian and she said she is free on Wednesday to go through co…" at bounding box center [864, 496] width 737 height 37
click at [639, 478] on p "I have spoken to Gillian and she said she is free on Wednesday to go through co…" at bounding box center [864, 496] width 737 height 37
click at [737, 486] on p "I have spoken to Gillian, and she said she is free on Wednesday to go through c…" at bounding box center [864, 496] width 737 height 37
click at [992, 492] on p "I have spoken to Gillian, and she said she is free on Wednesday to go through c…" at bounding box center [864, 496] width 737 height 37
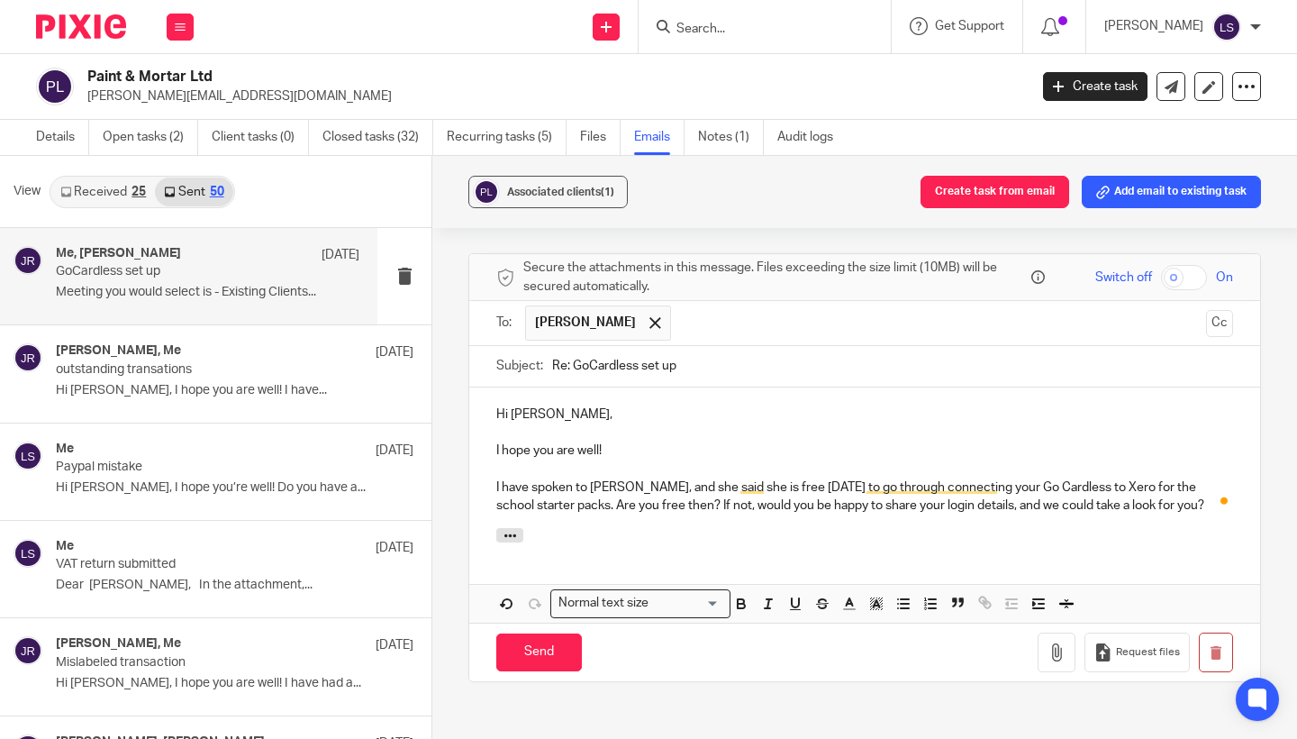
click at [1198, 495] on p "I have spoken to Gillian, and she said she is free on Wednesday to go through c…" at bounding box center [864, 496] width 737 height 37
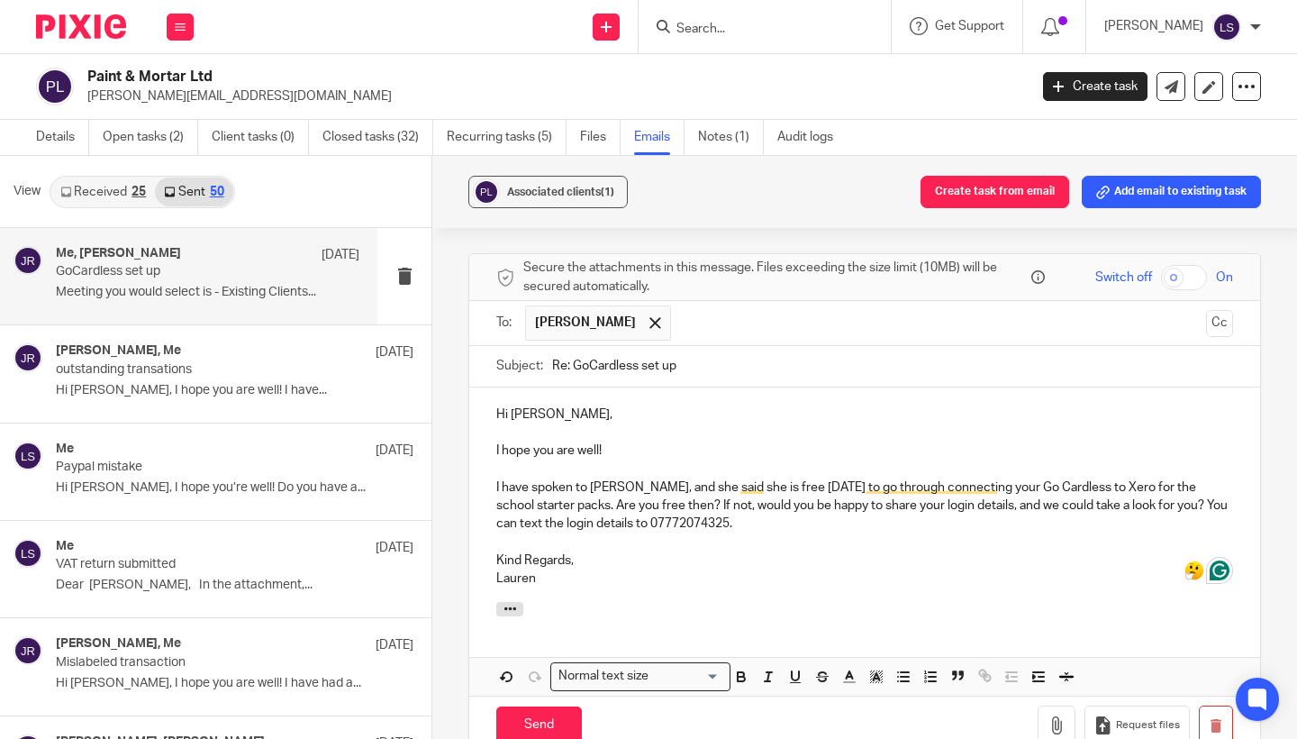
click at [1279, 476] on div "Associated clients (1) Create task from email Add email to existing task GoCard…" at bounding box center [864, 449] width 865 height 586
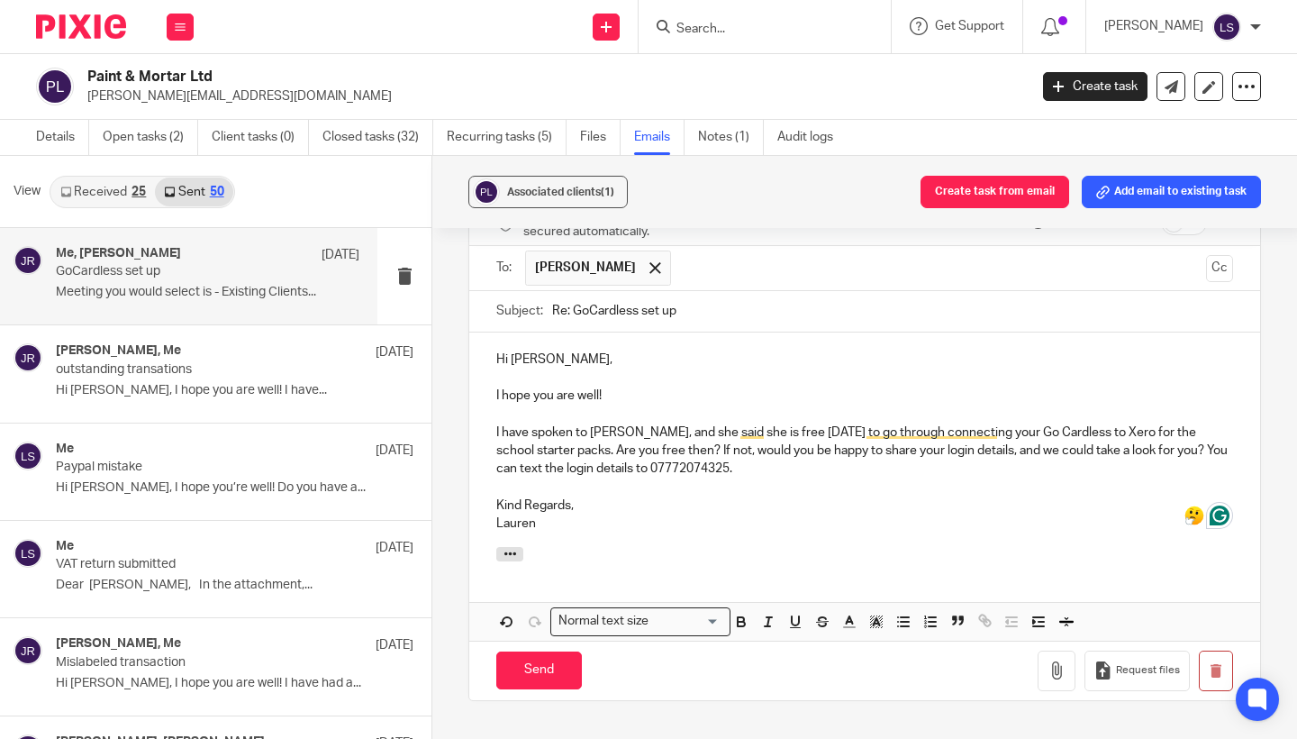
scroll to position [1019, 0]
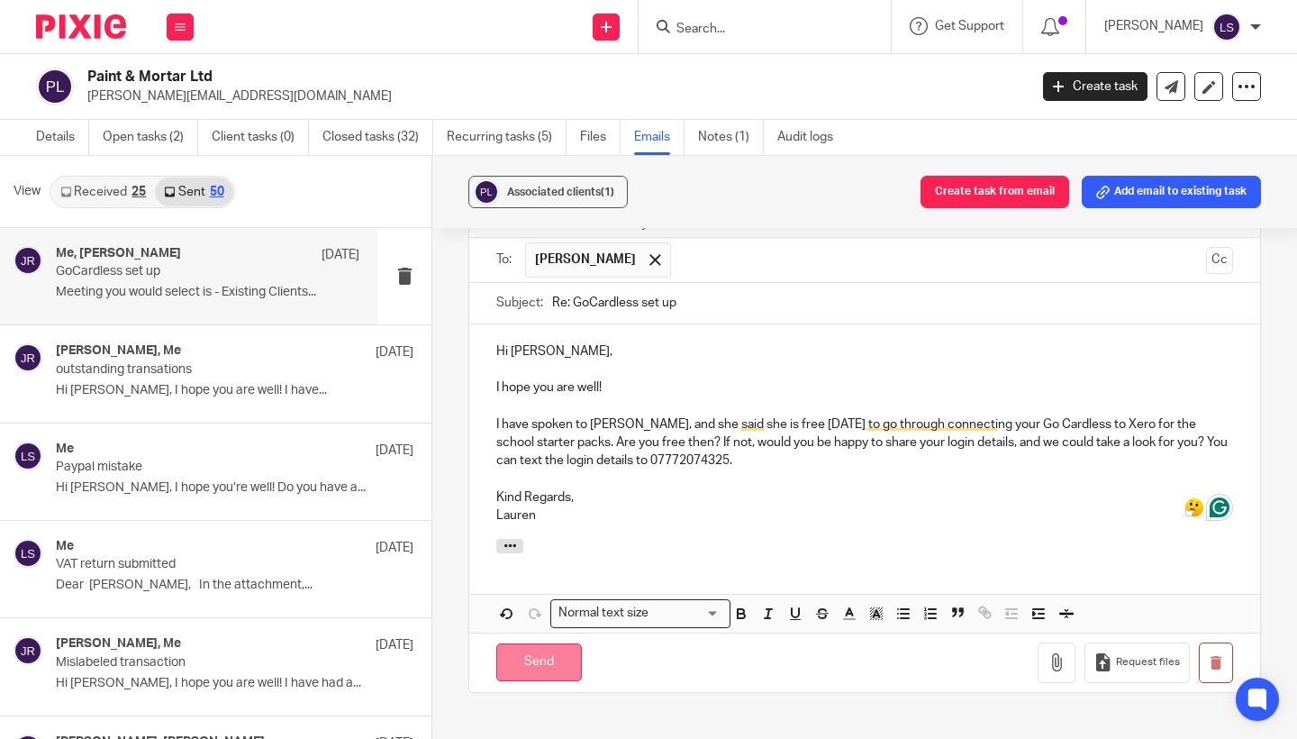
click at [537, 643] on input "Send" at bounding box center [539, 662] width 86 height 39
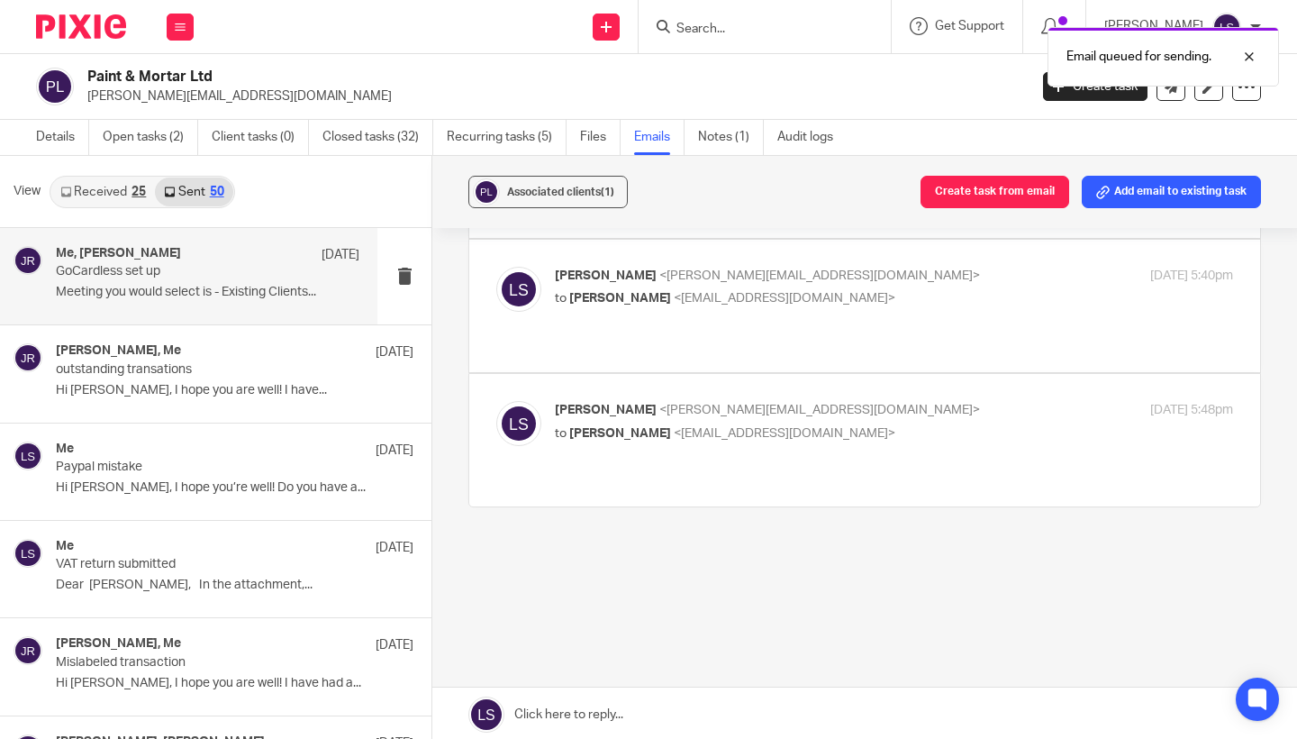
scroll to position [662, 0]
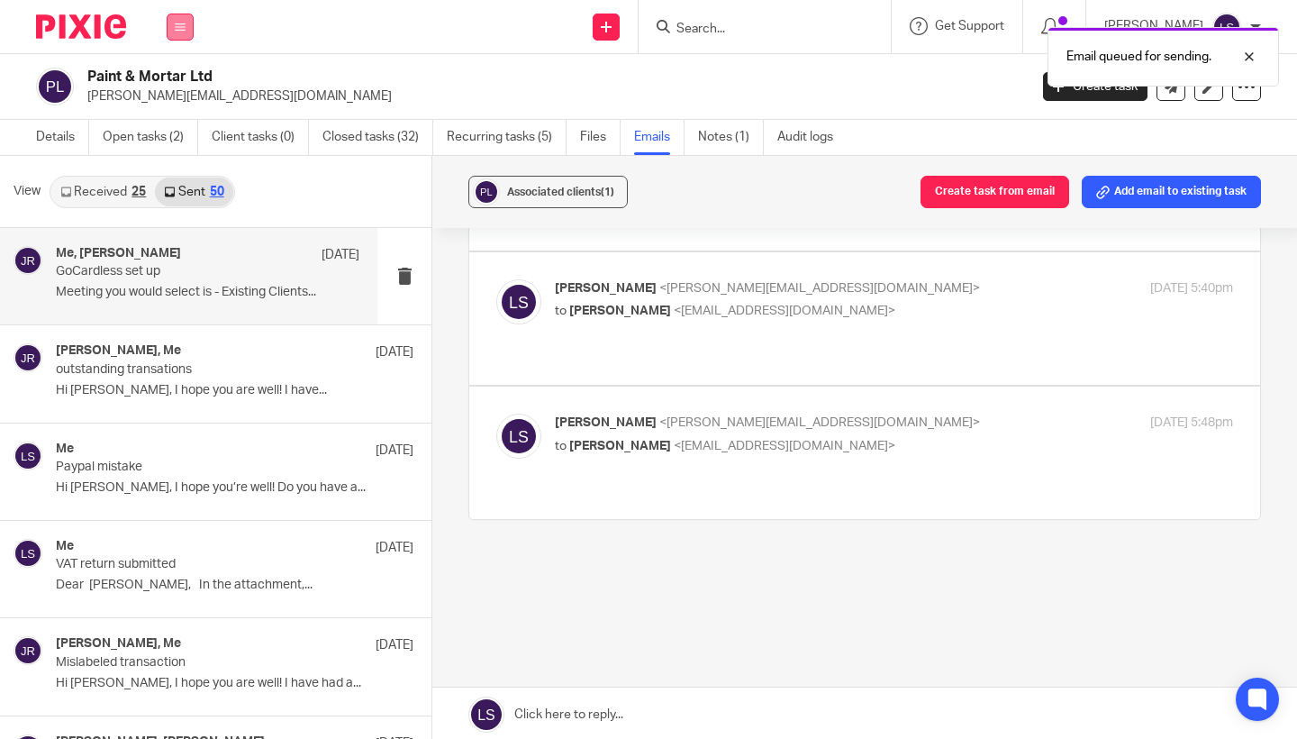
click at [176, 25] on icon at bounding box center [180, 27] width 11 height 11
click at [181, 106] on link "Email" at bounding box center [171, 110] width 30 height 13
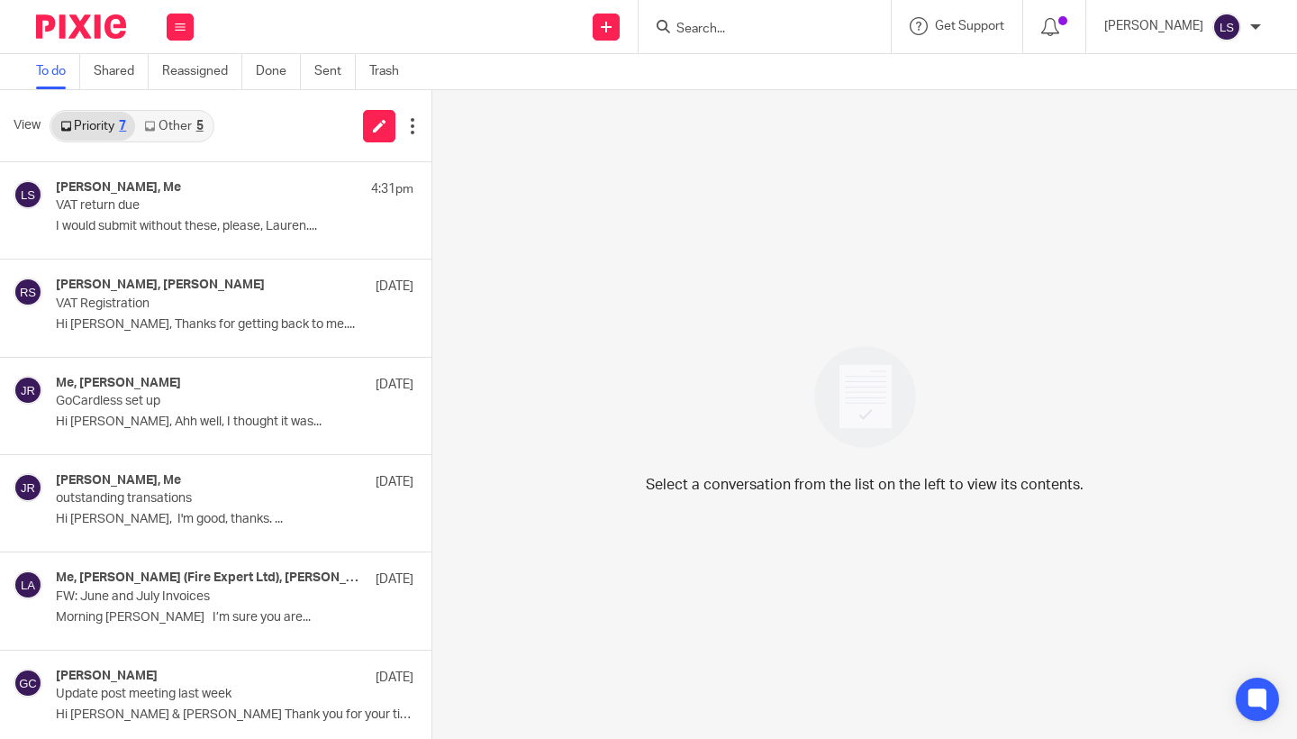
click at [186, 125] on link "Other 5" at bounding box center [173, 126] width 77 height 29
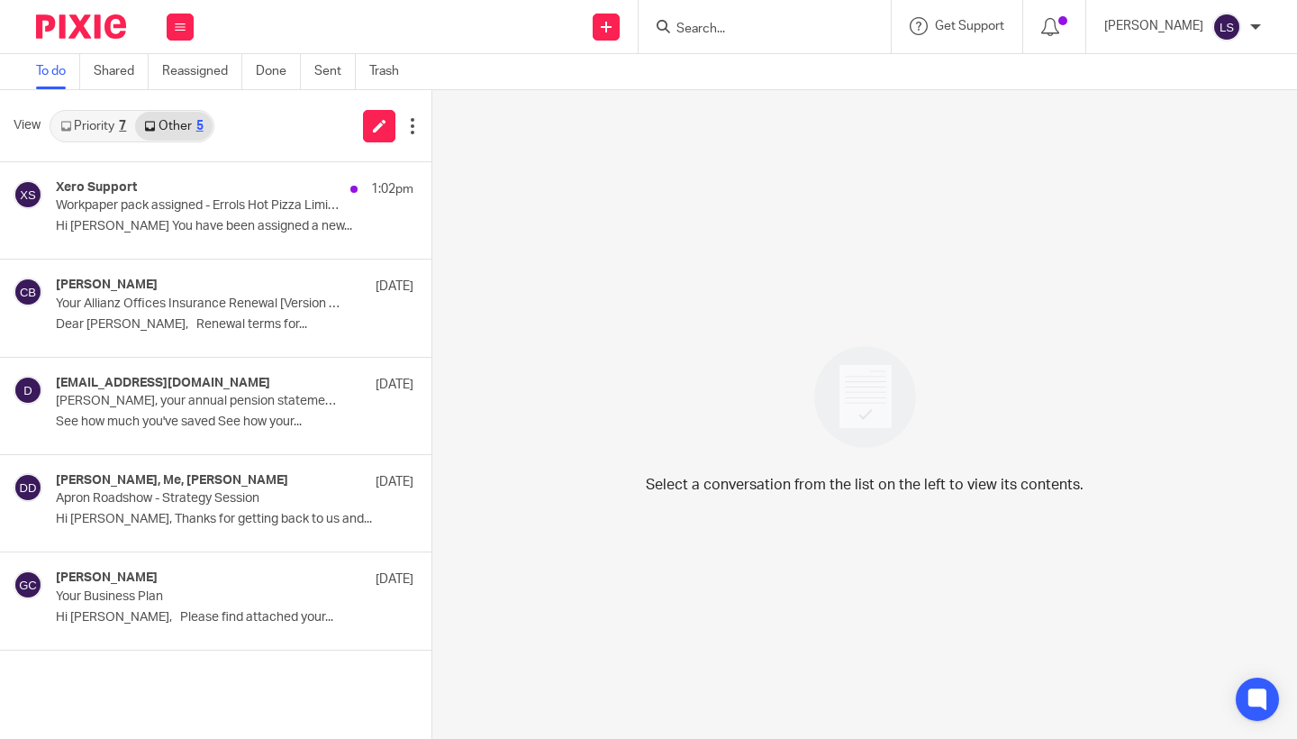
click at [112, 115] on link "Priority 7" at bounding box center [93, 126] width 84 height 29
